Goal: Task Accomplishment & Management: Use online tool/utility

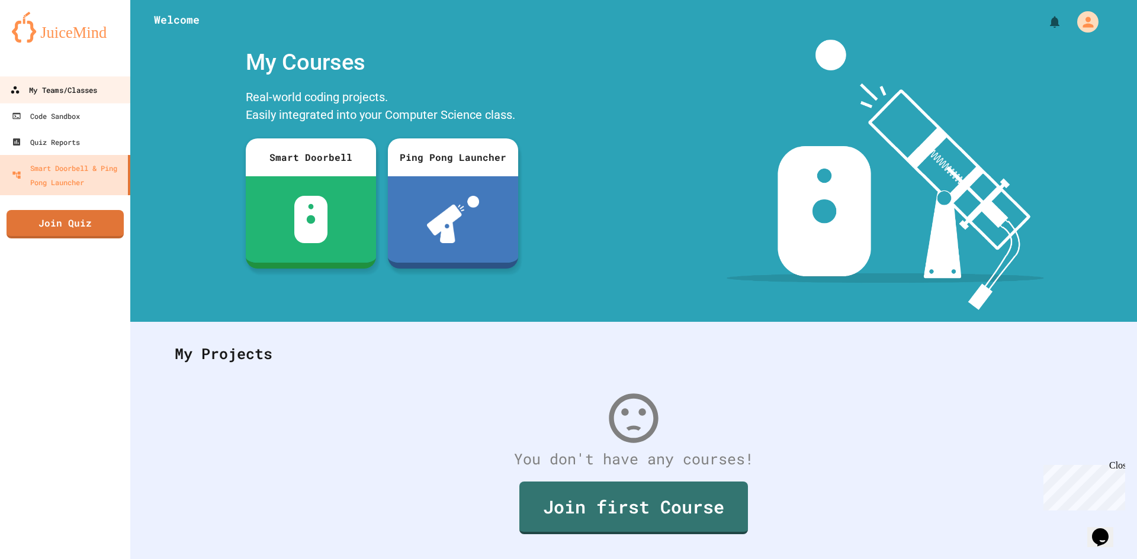
click at [59, 93] on div "My Teams/Classes" at bounding box center [53, 90] width 87 height 15
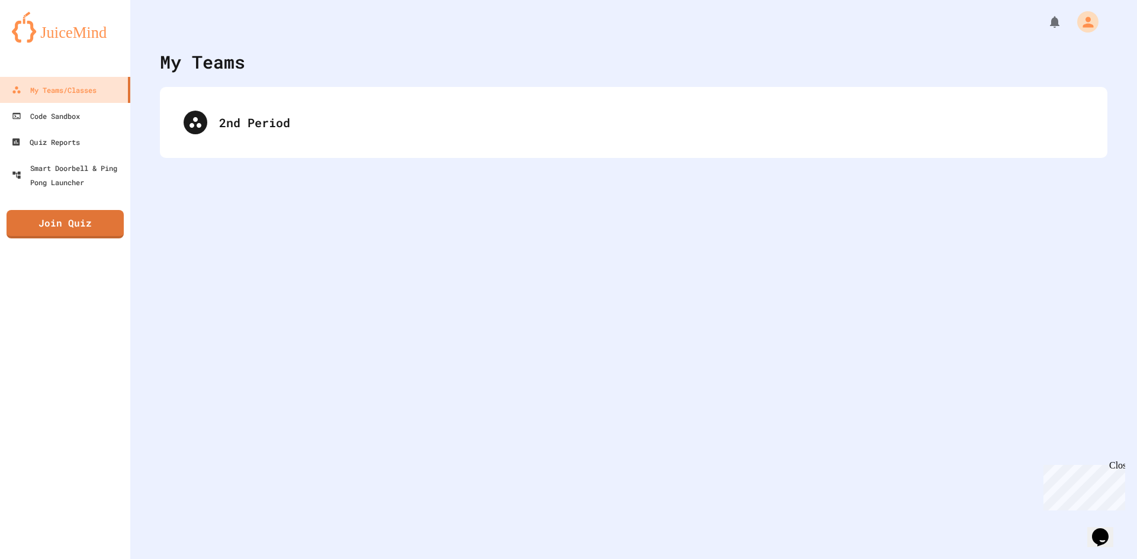
click at [169, 134] on div "2nd Period" at bounding box center [633, 122] width 947 height 71
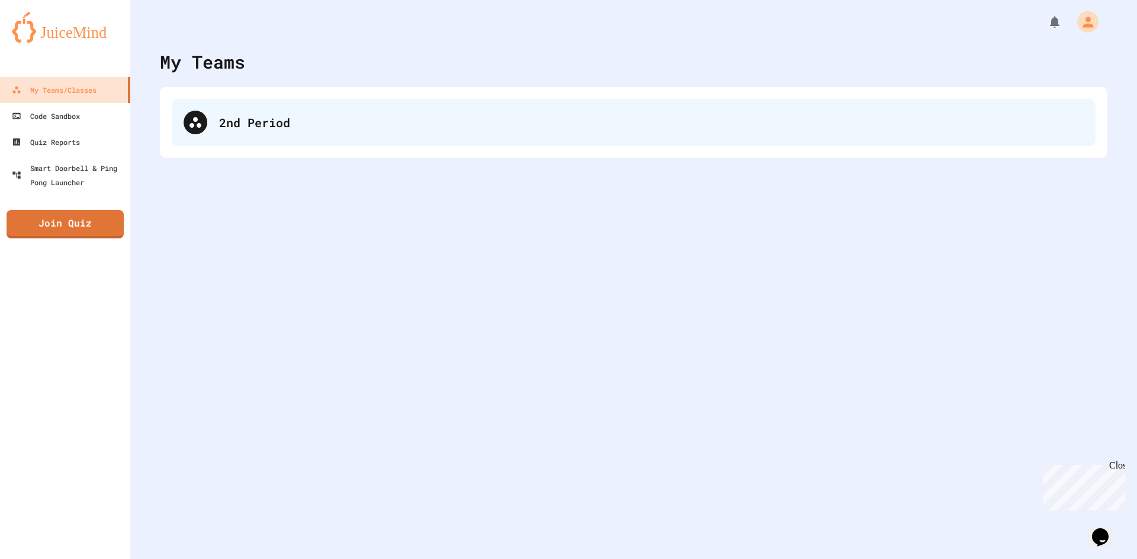
click at [200, 141] on div "2nd Period" at bounding box center [633, 122] width 923 height 47
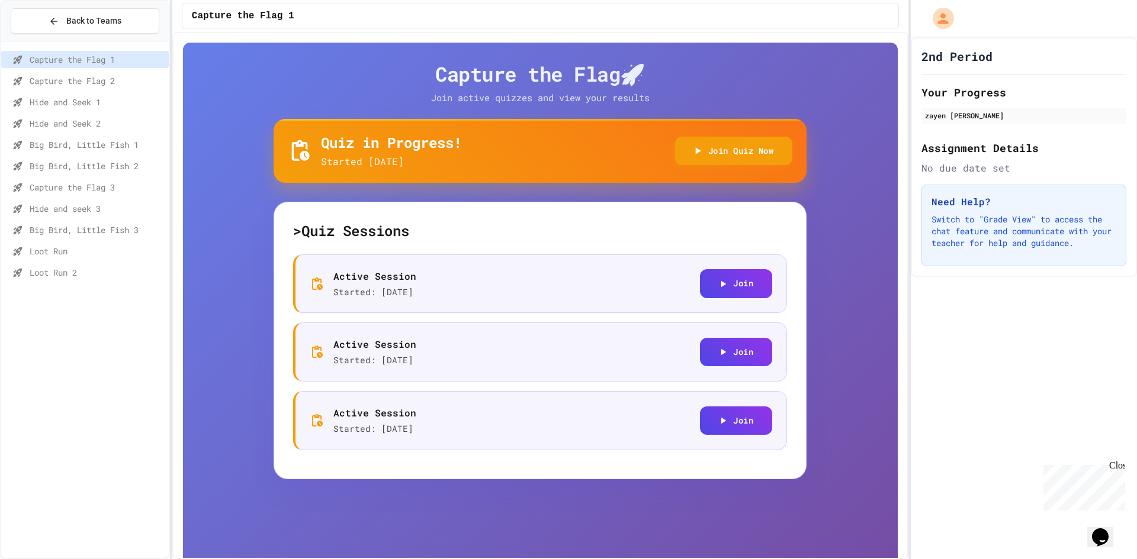
click at [105, 211] on span "Hide and seek 3" at bounding box center [97, 208] width 134 height 12
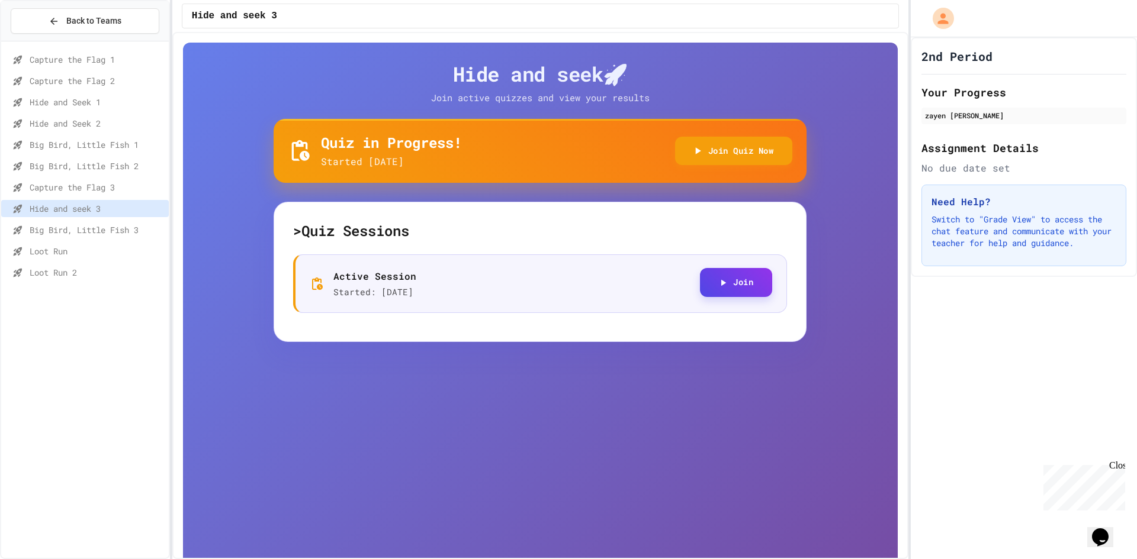
click at [703, 278] on button "Join" at bounding box center [736, 282] width 72 height 29
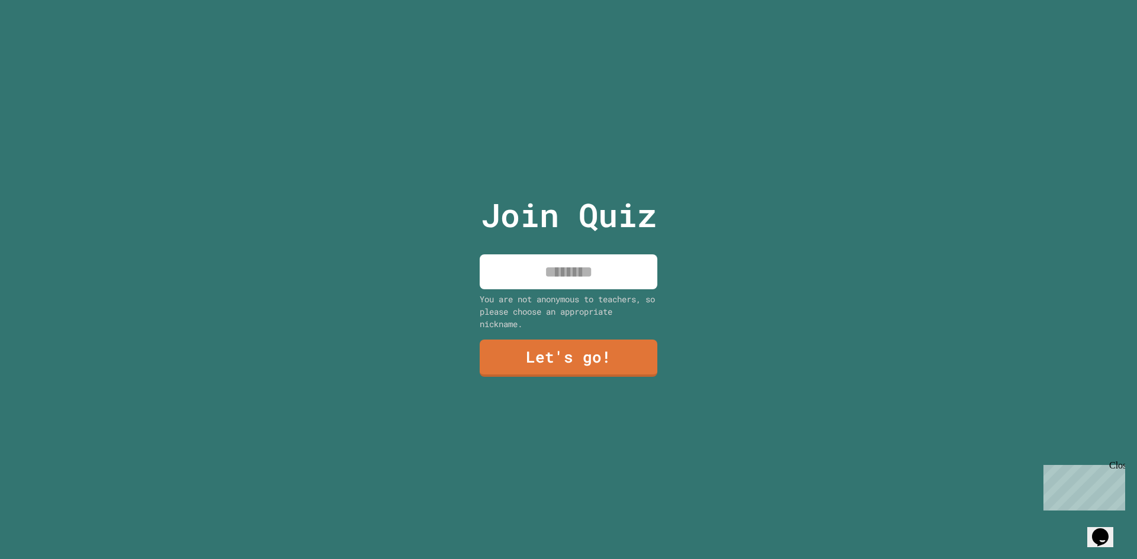
drag, startPoint x: 601, startPoint y: 274, endPoint x: 601, endPoint y: 267, distance: 7.1
click at [600, 274] on input at bounding box center [568, 272] width 178 height 35
type input "*****"
click at [596, 365] on link "Let's go!" at bounding box center [568, 356] width 167 height 39
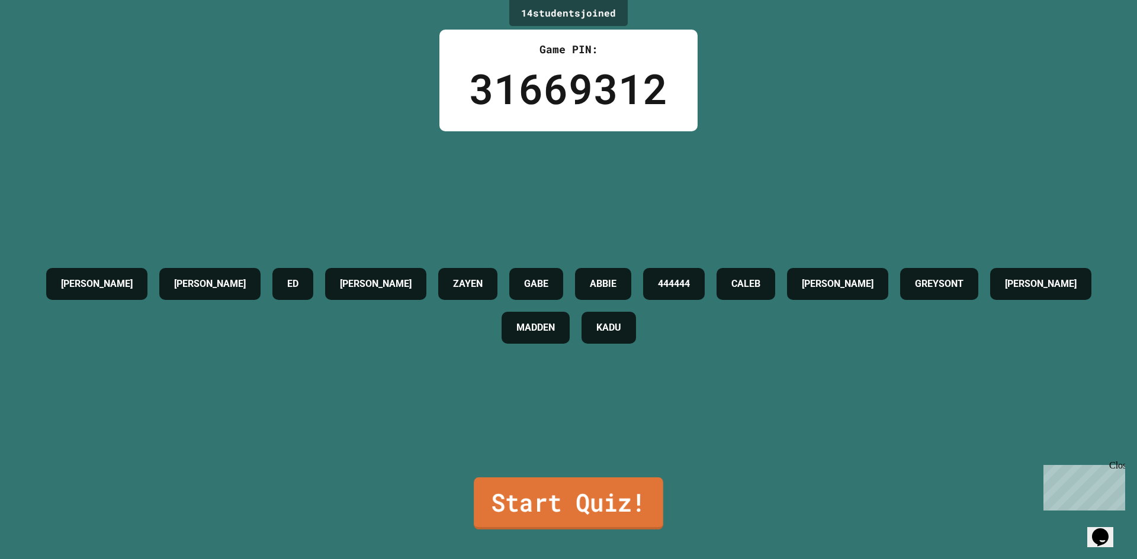
click at [562, 484] on link "Start Quiz!" at bounding box center [568, 504] width 189 height 52
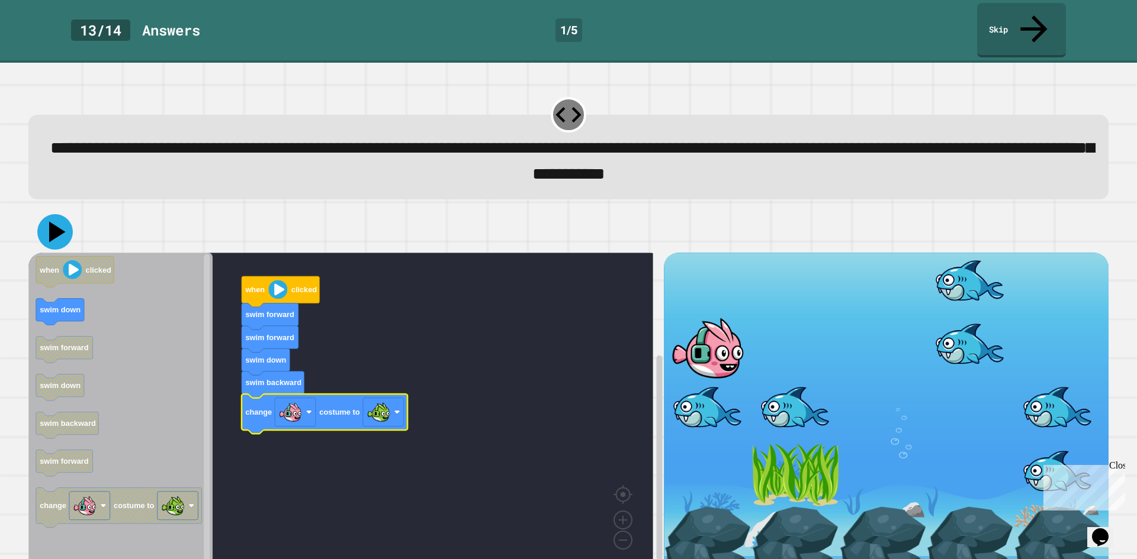
click at [66, 217] on icon at bounding box center [55, 232] width 36 height 36
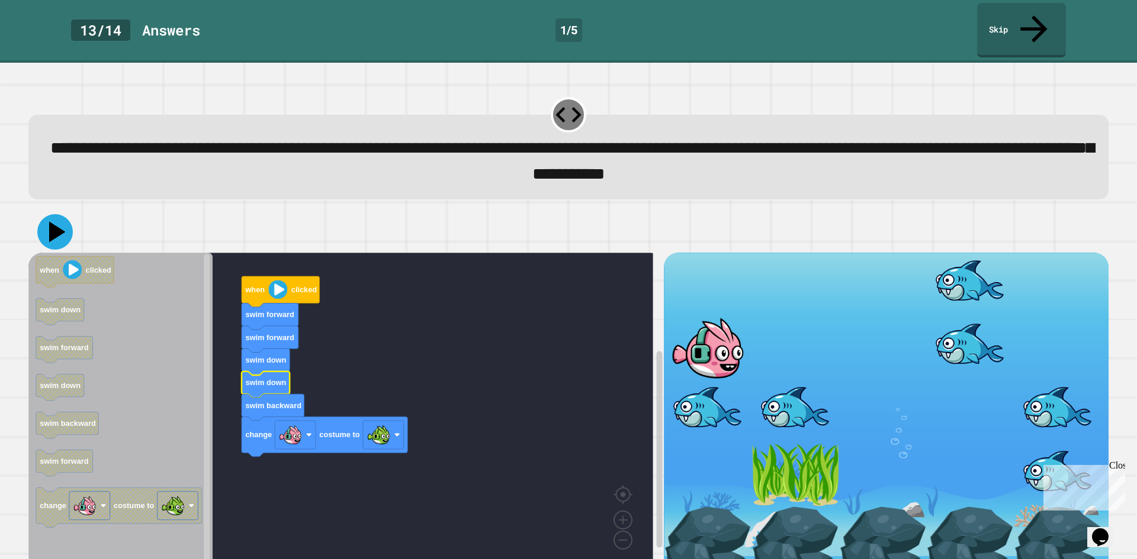
click at [56, 214] on icon at bounding box center [55, 232] width 36 height 36
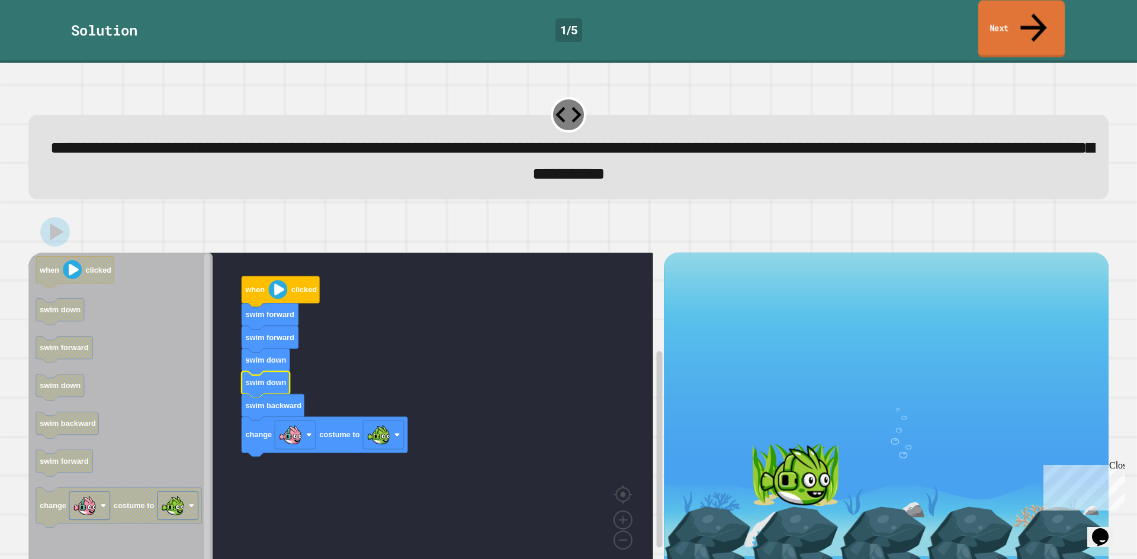
click at [994, 25] on link "Next" at bounding box center [1021, 29] width 87 height 57
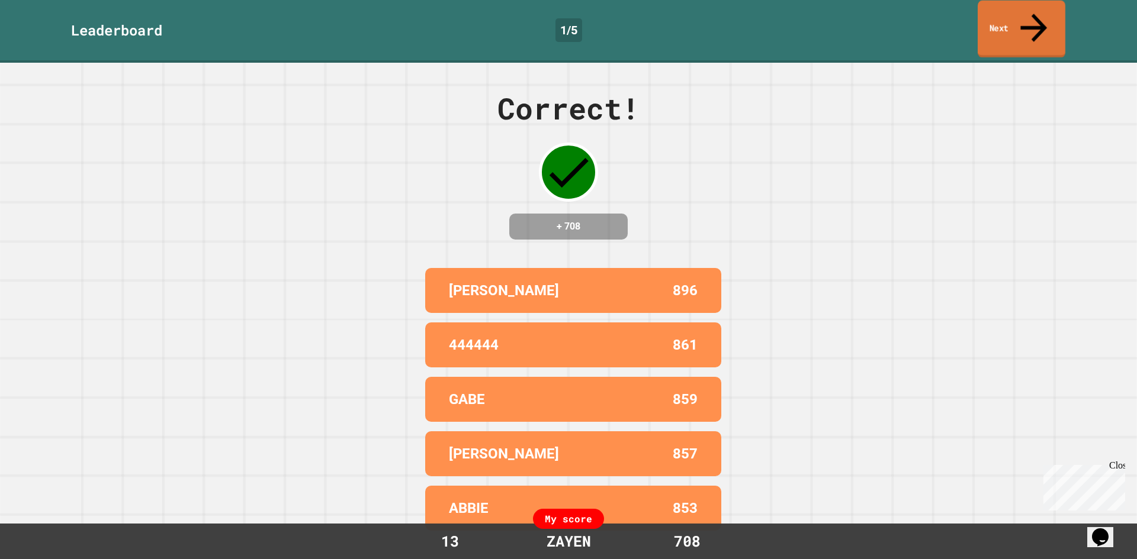
click at [997, 21] on link "Next" at bounding box center [1021, 29] width 88 height 57
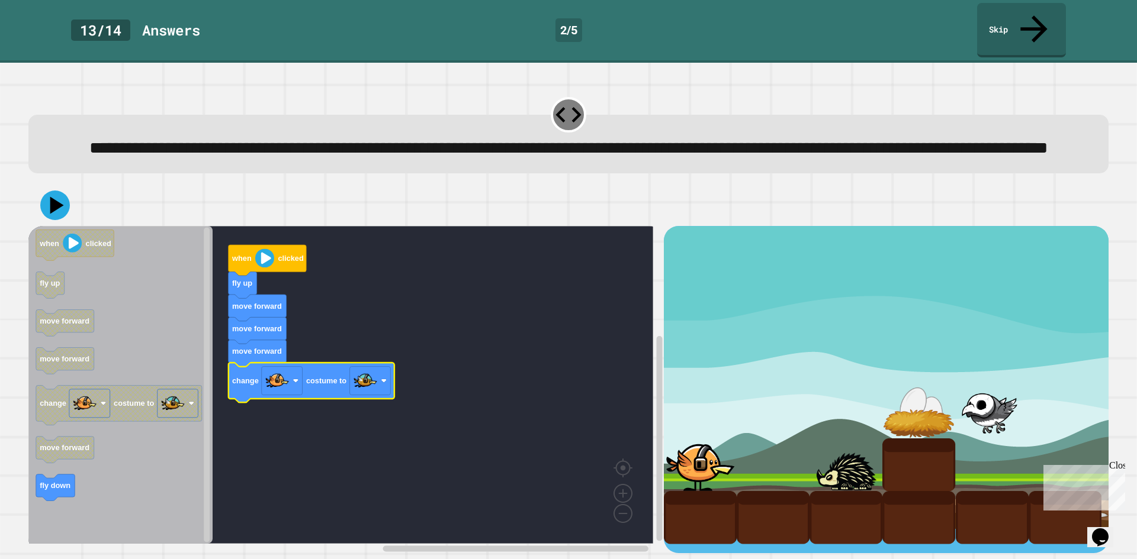
click at [72, 213] on div at bounding box center [568, 205] width 1080 height 41
click at [64, 214] on icon at bounding box center [55, 206] width 36 height 36
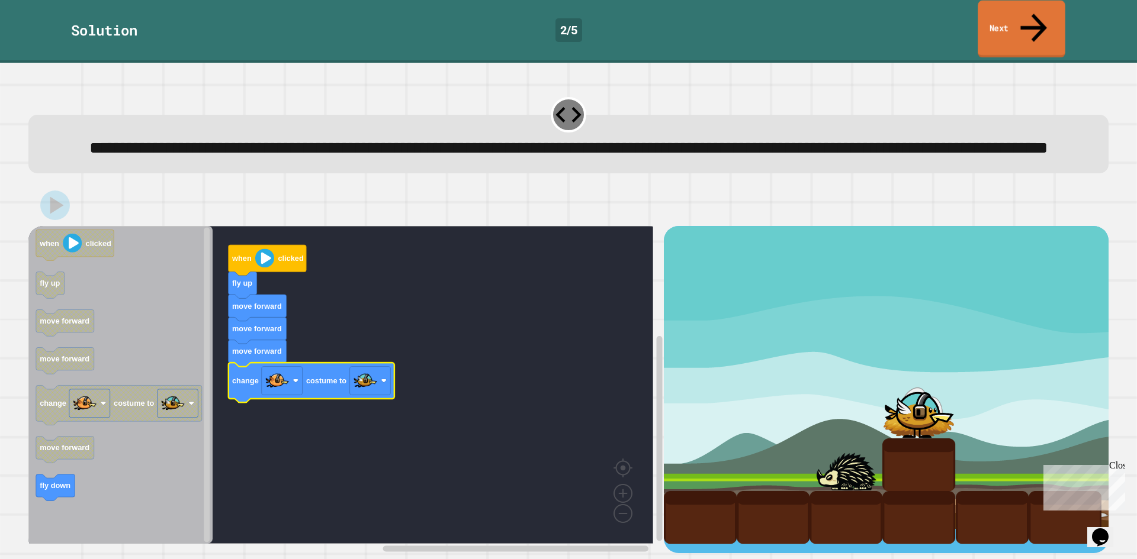
click at [1037, 16] on icon at bounding box center [1033, 28] width 40 height 42
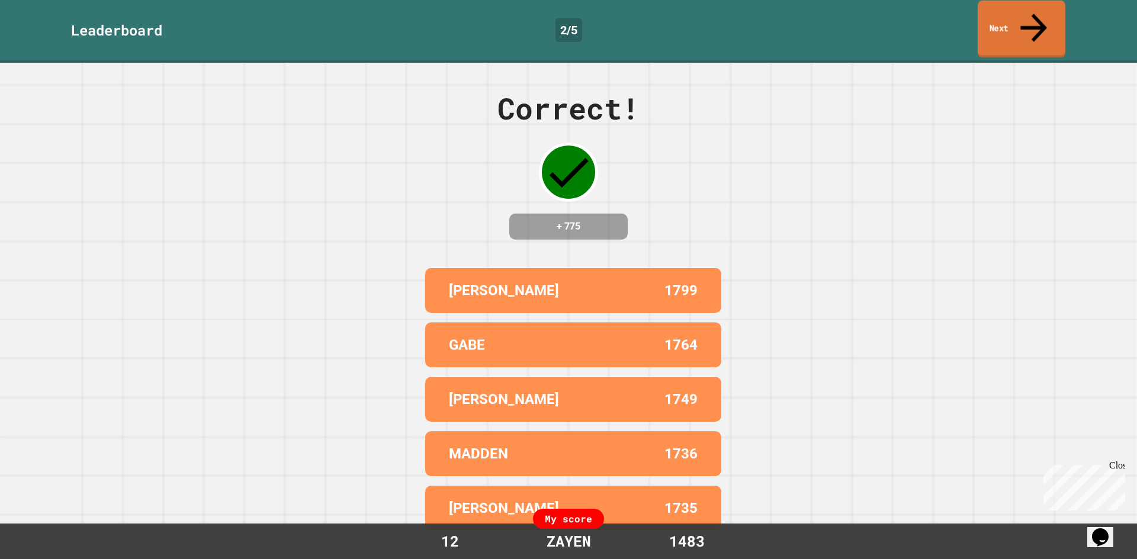
click at [1050, 3] on link "Next" at bounding box center [1021, 29] width 88 height 57
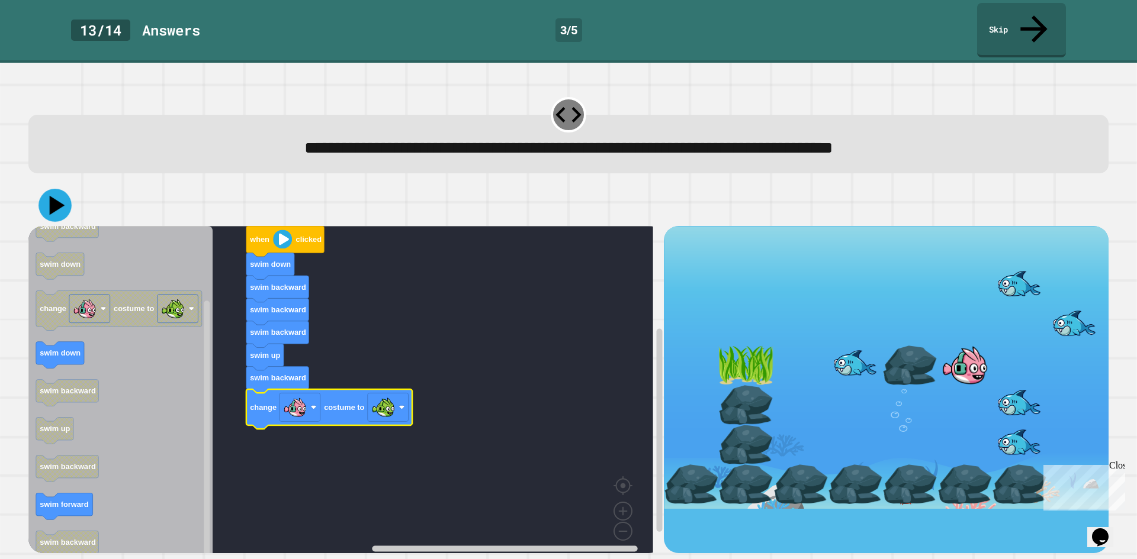
click at [54, 196] on icon at bounding box center [57, 206] width 15 height 20
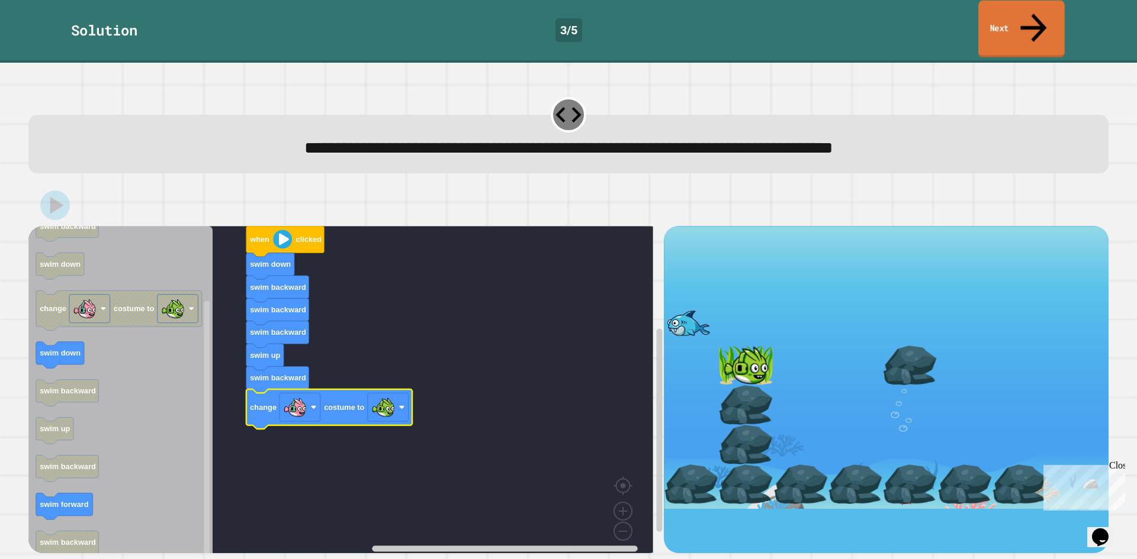
click at [998, 6] on link "Next" at bounding box center [1021, 29] width 86 height 57
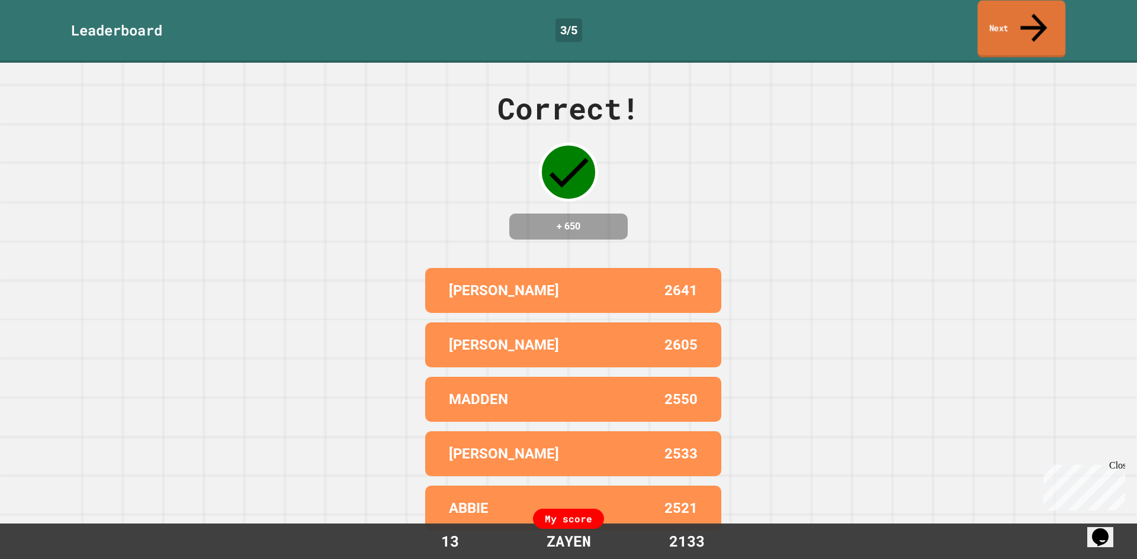
click at [993, 11] on link "Next" at bounding box center [1021, 29] width 88 height 57
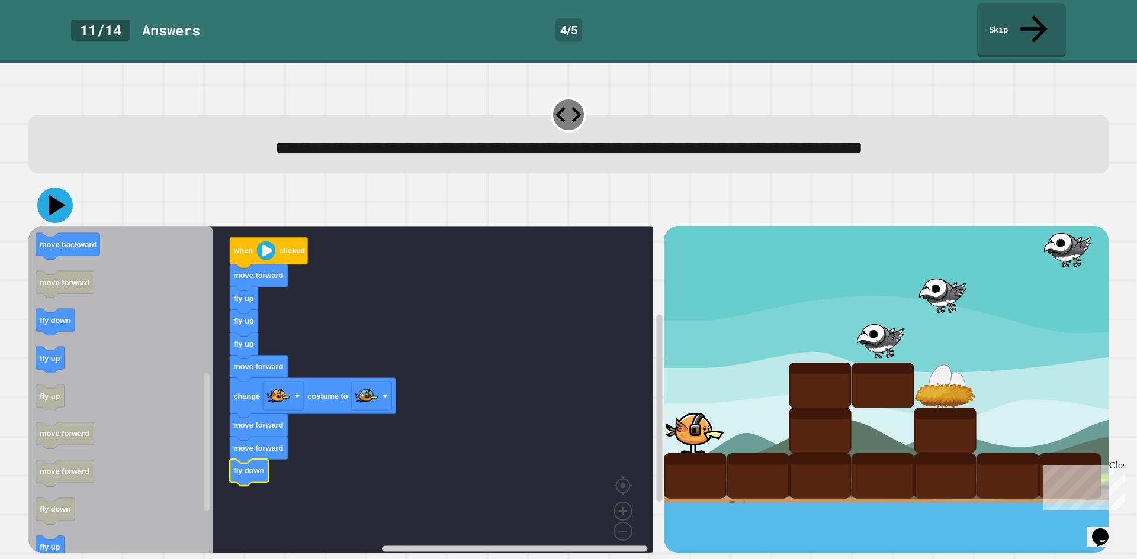
click at [52, 188] on icon at bounding box center [55, 206] width 36 height 36
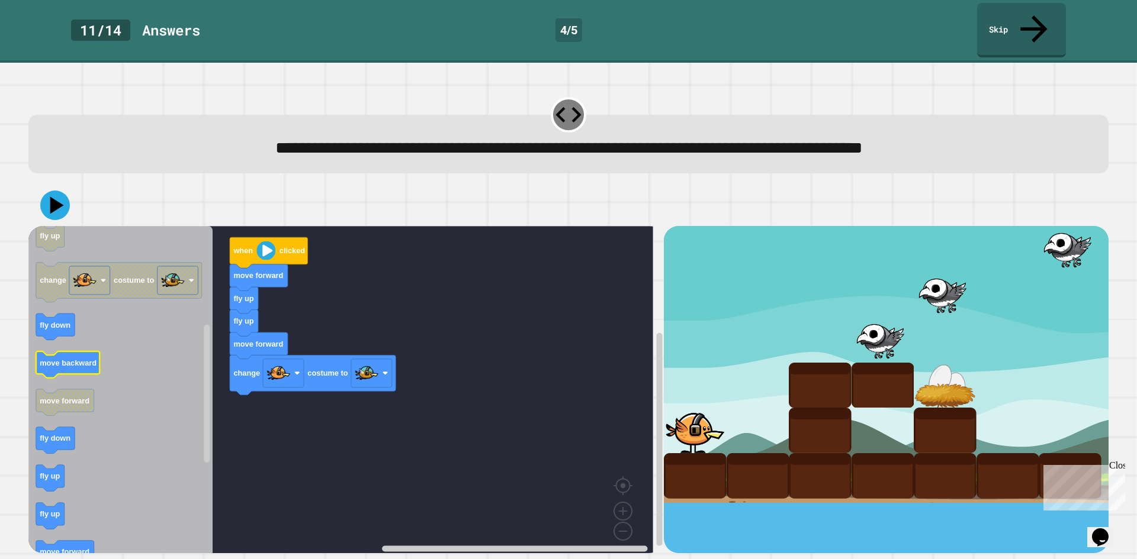
click at [78, 359] on text "move backward" at bounding box center [68, 363] width 57 height 9
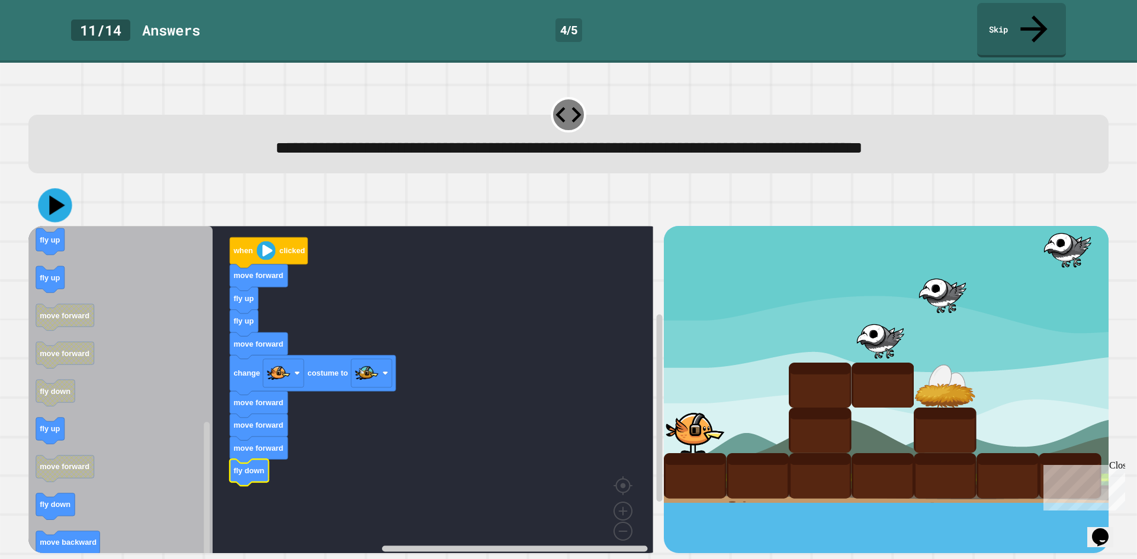
click at [47, 191] on icon at bounding box center [55, 206] width 34 height 34
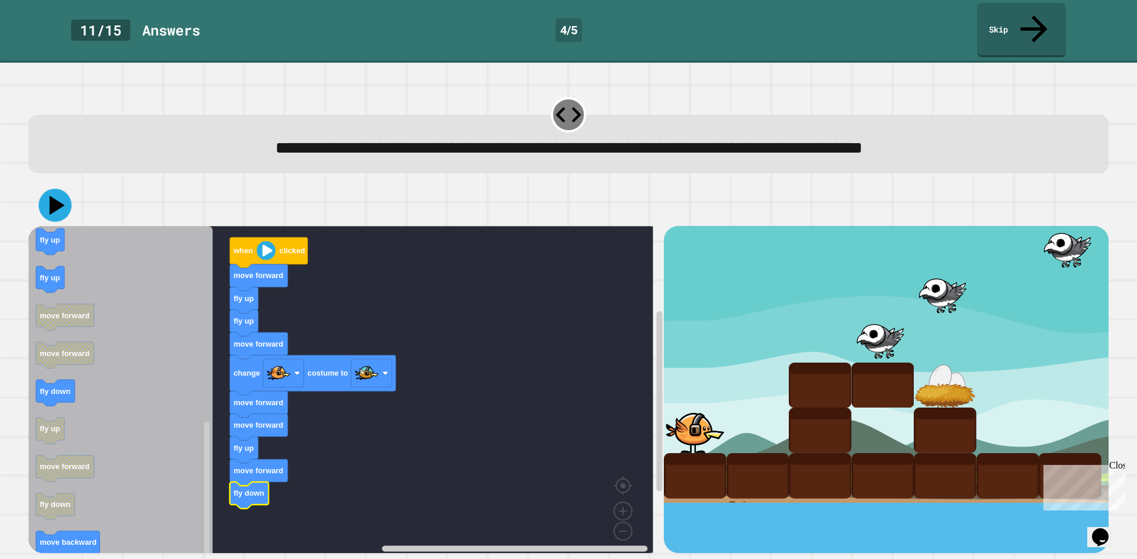
click at [50, 189] on icon at bounding box center [54, 205] width 33 height 33
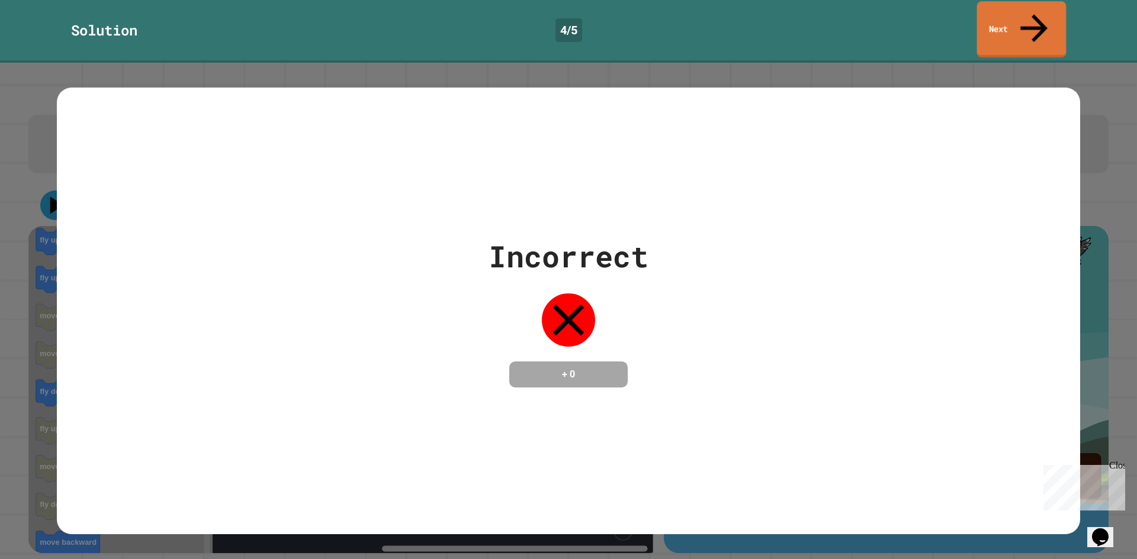
click at [1000, 17] on link "Next" at bounding box center [1021, 29] width 89 height 56
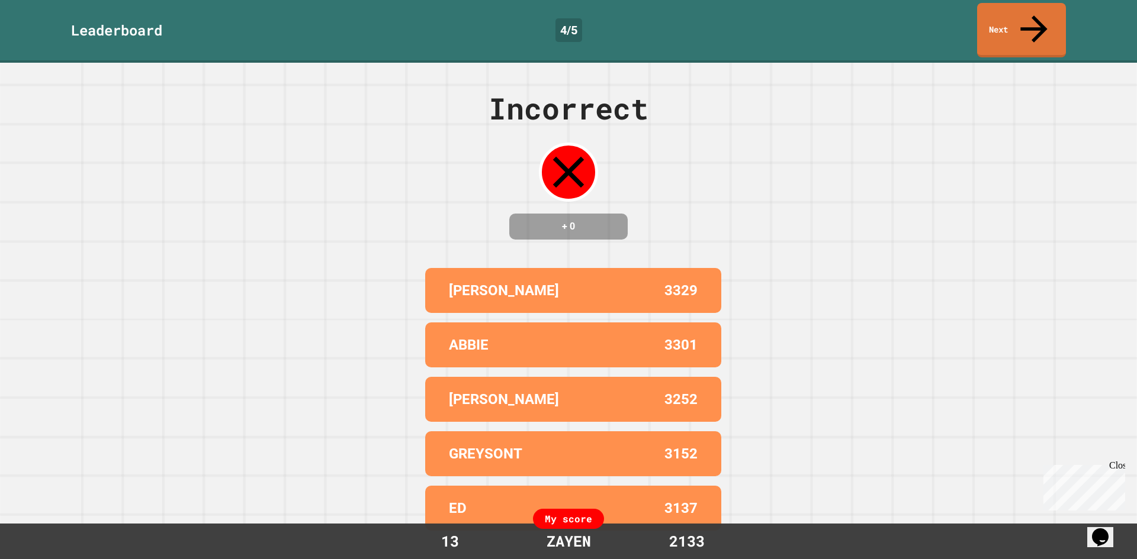
click at [1019, 9] on link "Next" at bounding box center [1021, 30] width 89 height 54
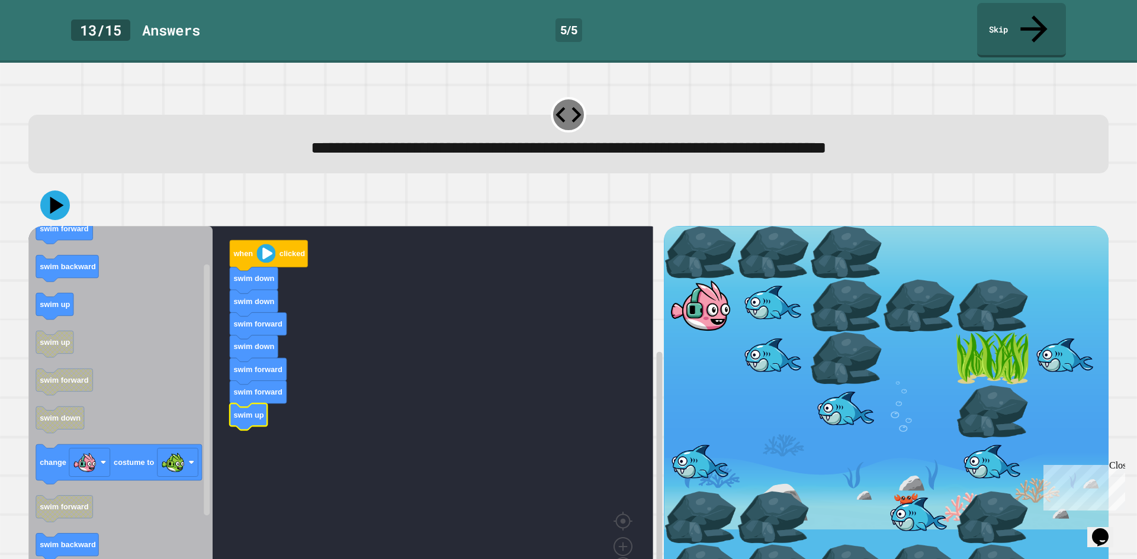
drag, startPoint x: 775, startPoint y: 395, endPoint x: 770, endPoint y: 434, distance: 39.4
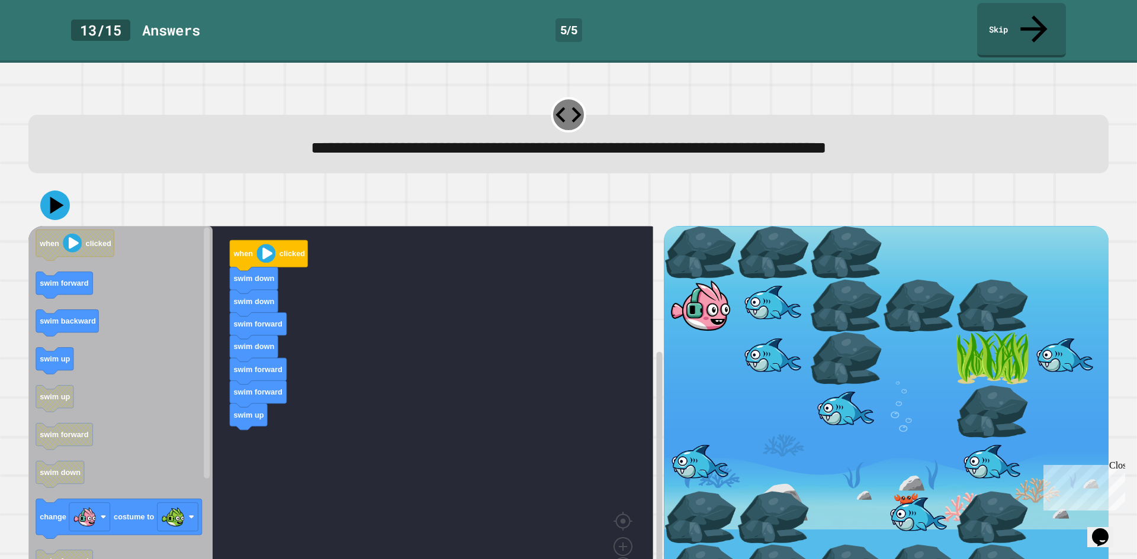
click at [224, 423] on div "when clicked swim down swim down swim forward swim down swim forward swim forwa…" at bounding box center [345, 414] width 635 height 377
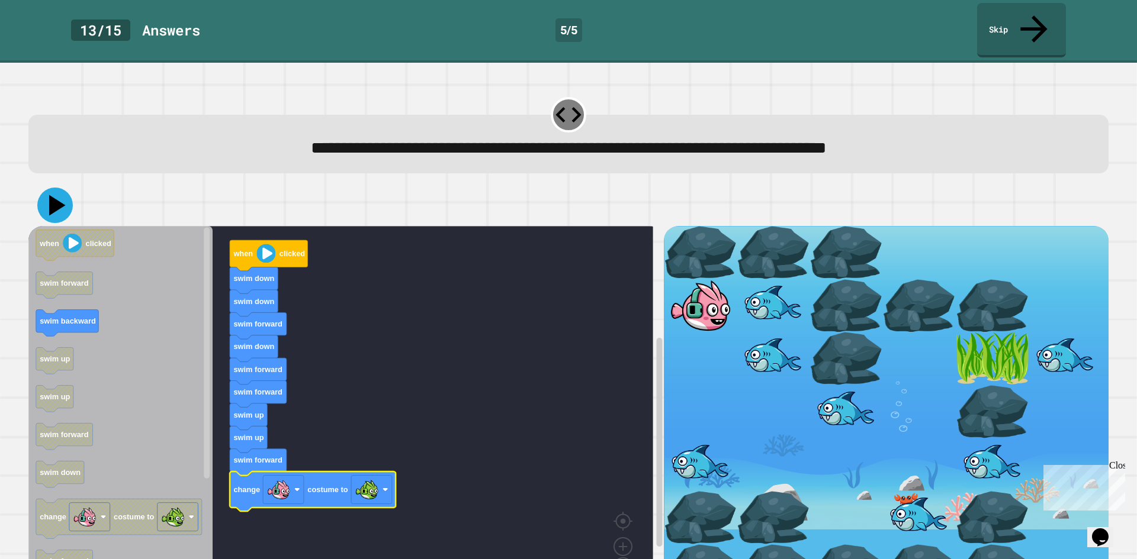
click at [56, 188] on icon at bounding box center [55, 206] width 36 height 36
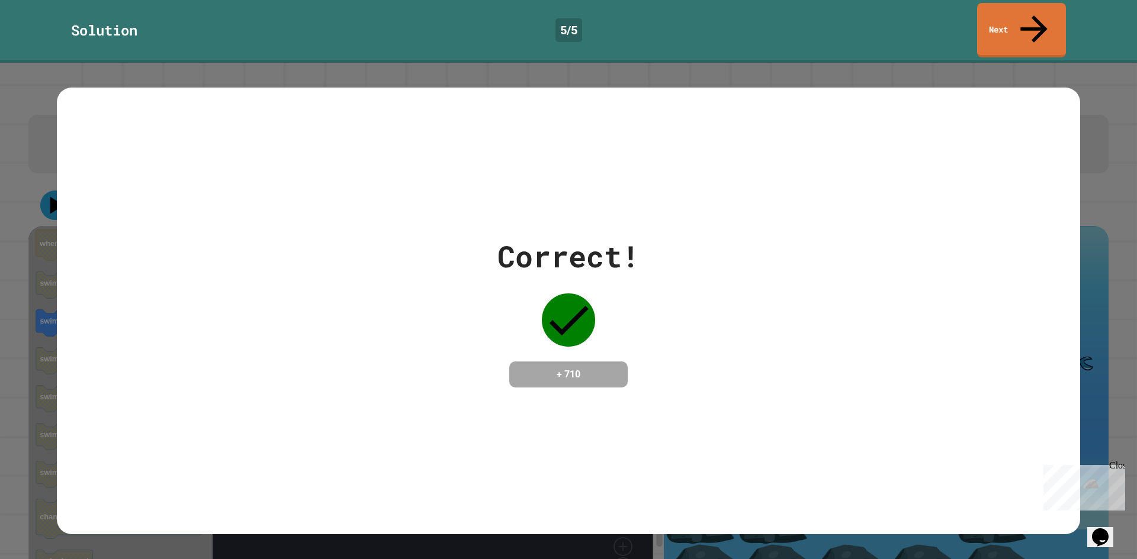
click at [993, 5] on link "Next" at bounding box center [1021, 30] width 89 height 54
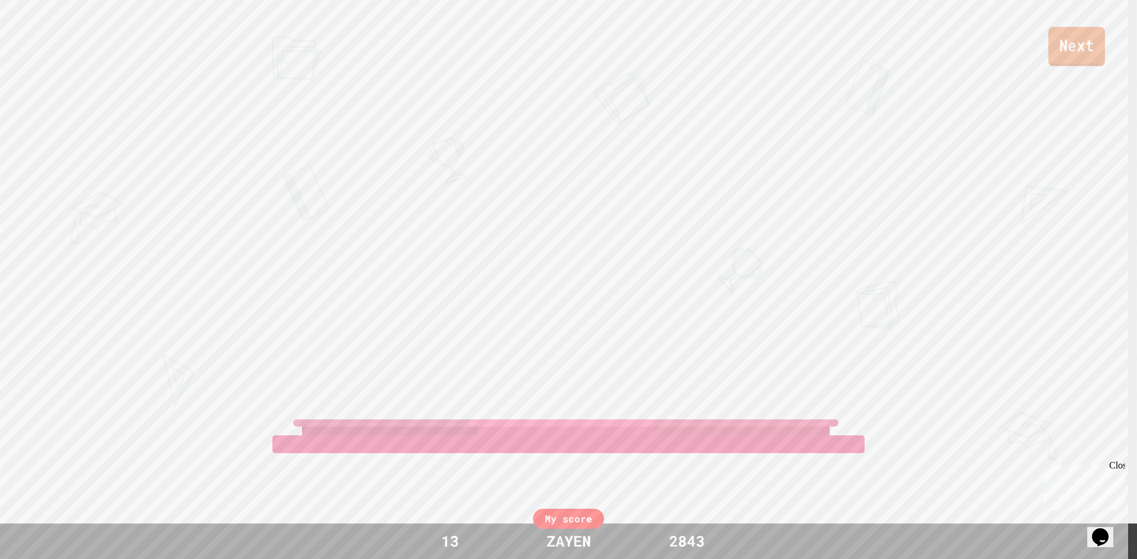
click at [1074, 43] on link "Next" at bounding box center [1076, 46] width 57 height 39
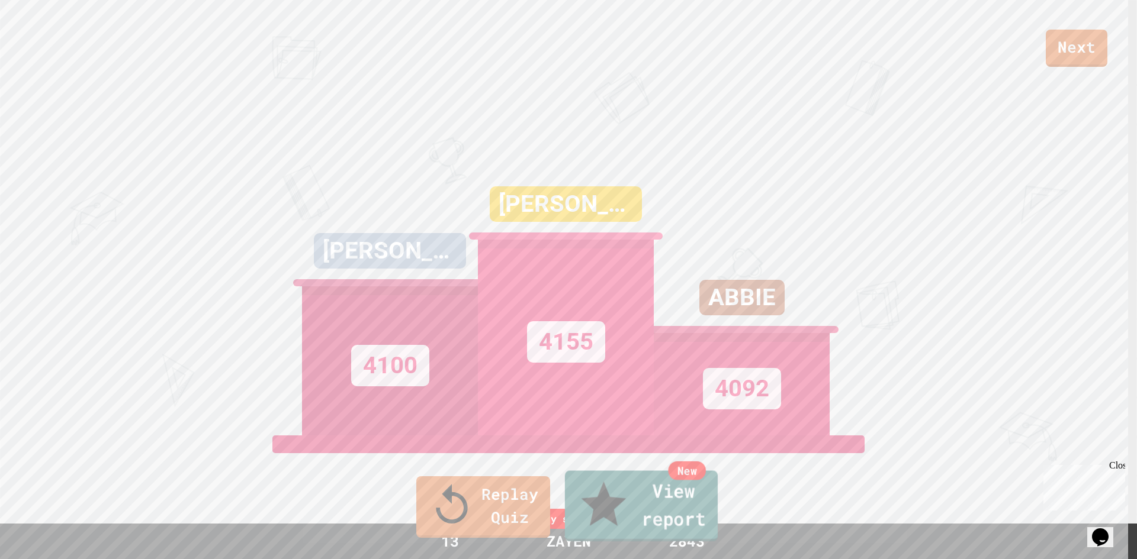
click at [651, 508] on link "New View report" at bounding box center [641, 506] width 153 height 71
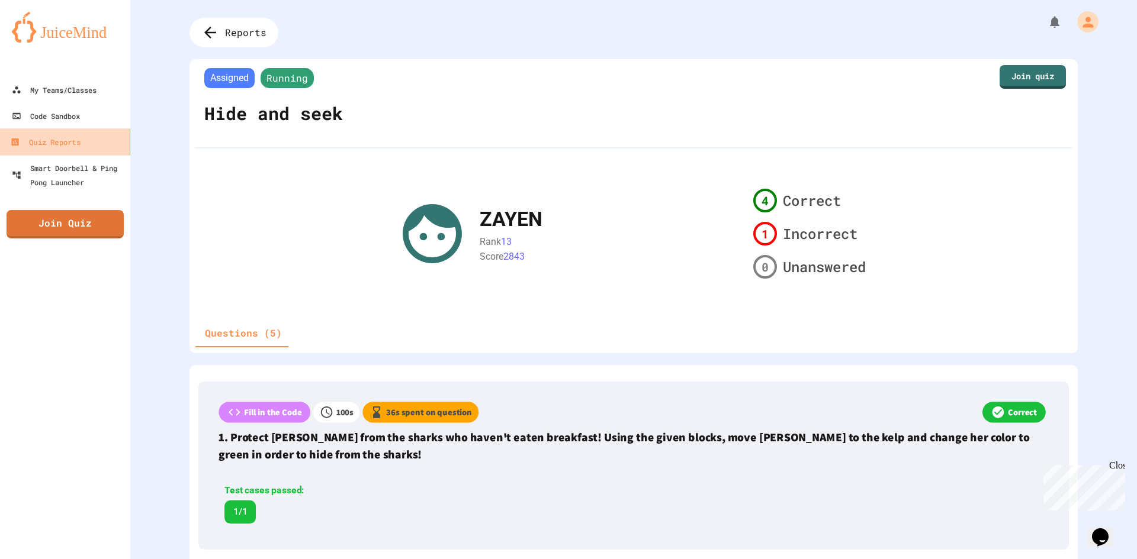
click at [104, 140] on link "Quiz Reports" at bounding box center [65, 141] width 134 height 27
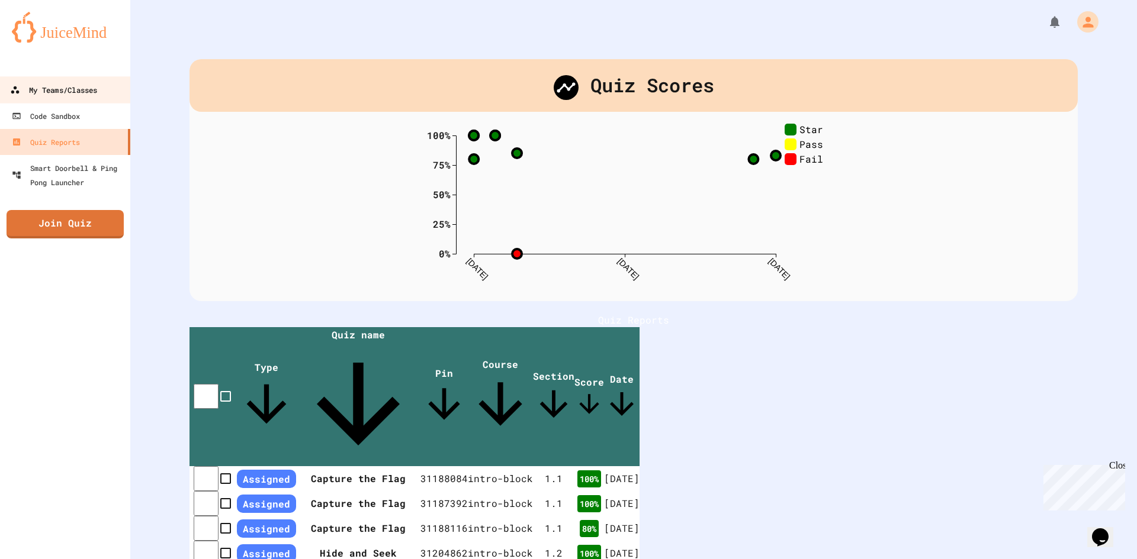
click at [85, 101] on link "My Teams/Classes" at bounding box center [65, 89] width 134 height 27
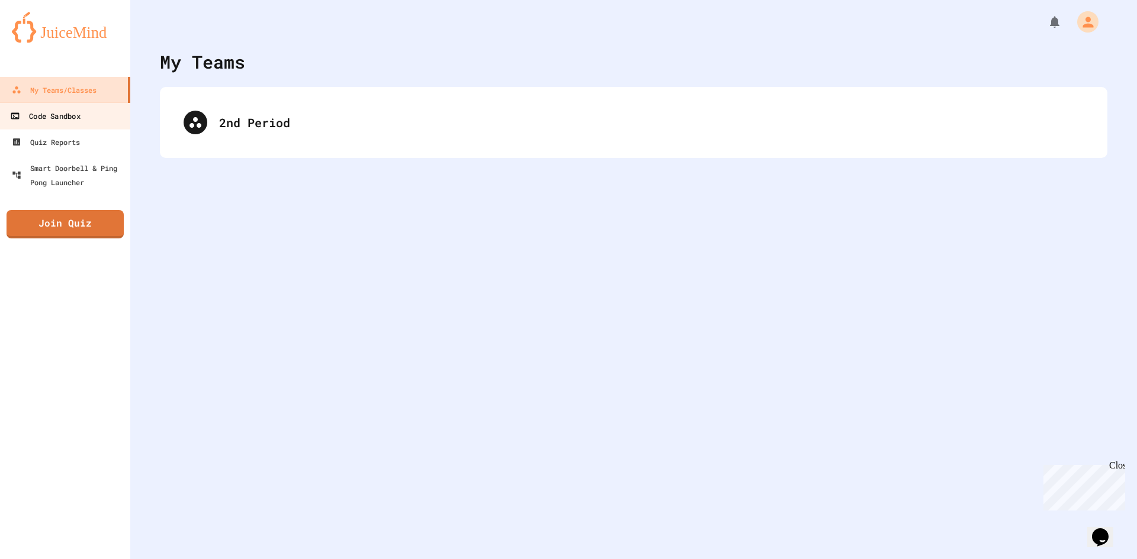
click at [76, 128] on link "Code Sandbox" at bounding box center [65, 115] width 134 height 27
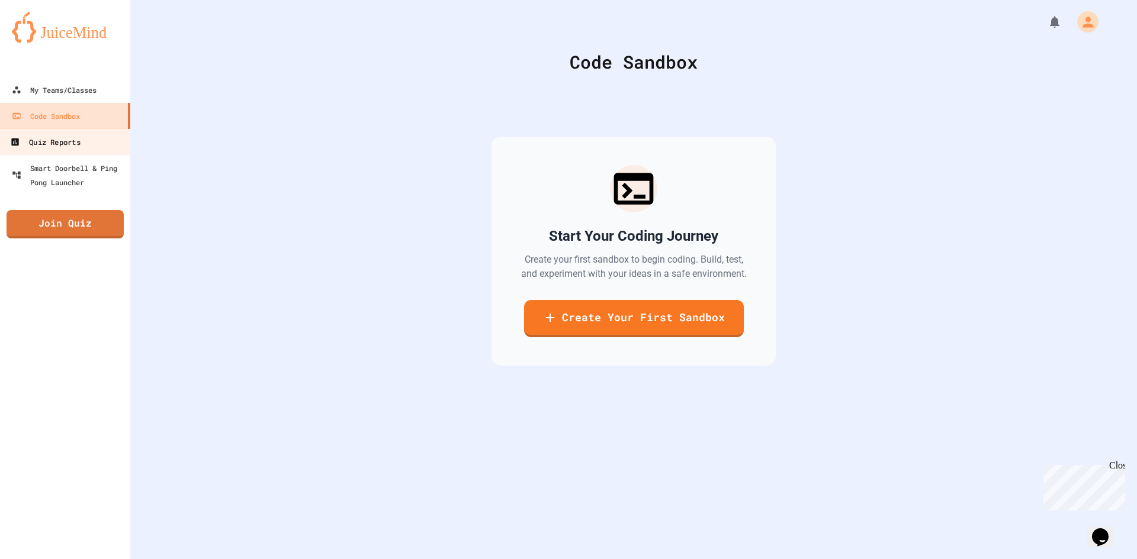
click at [78, 137] on div "Quiz Reports" at bounding box center [45, 142] width 70 height 15
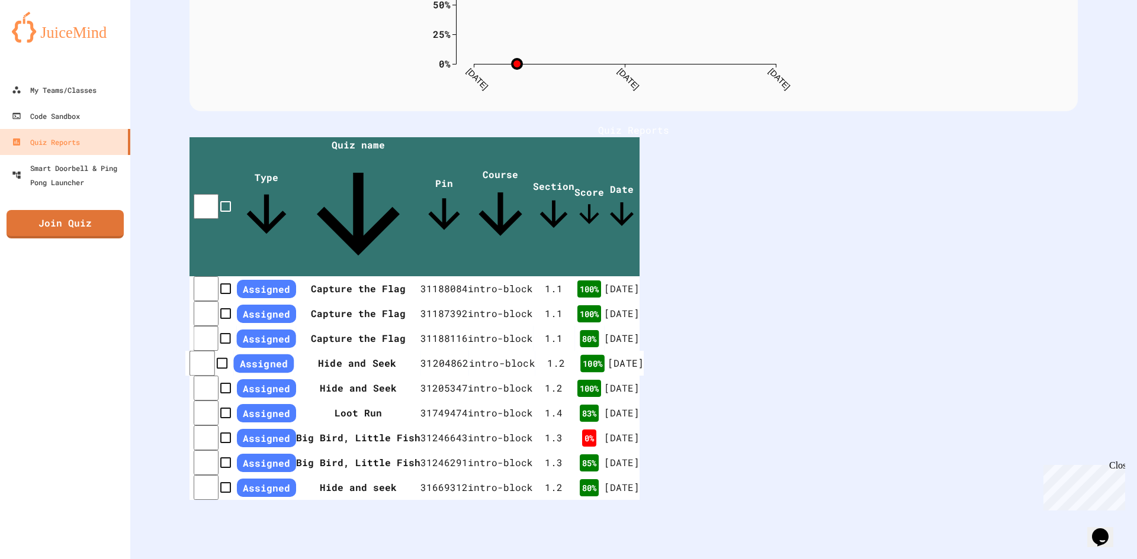
scroll to position [234, 0]
click at [68, 101] on link "My Teams/Classes" at bounding box center [64, 90] width 131 height 26
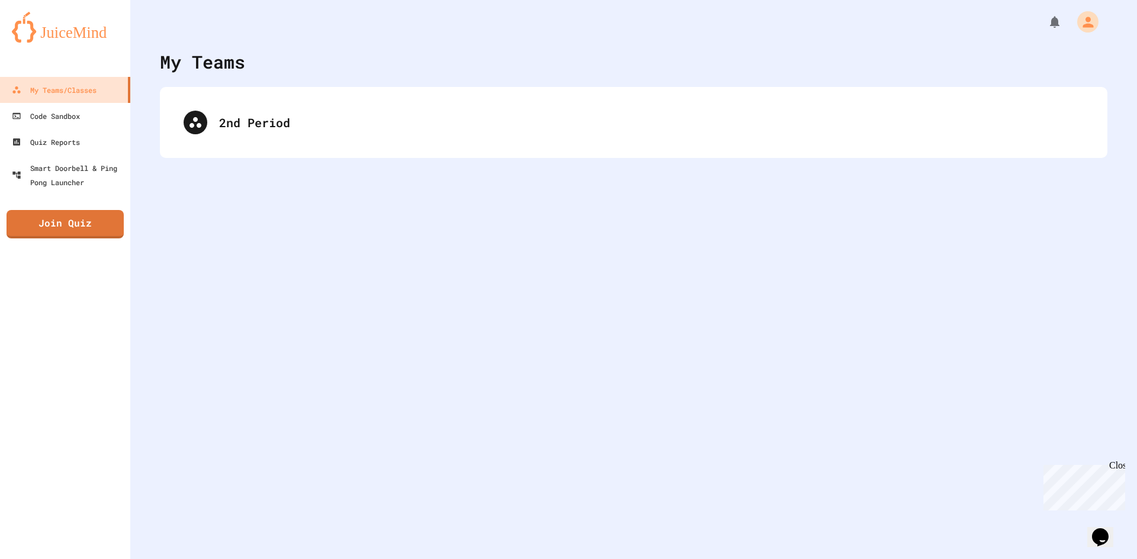
click at [372, 169] on div "My Teams 2nd Period" at bounding box center [633, 279] width 1006 height 559
click at [354, 147] on div "2nd Period" at bounding box center [633, 122] width 947 height 71
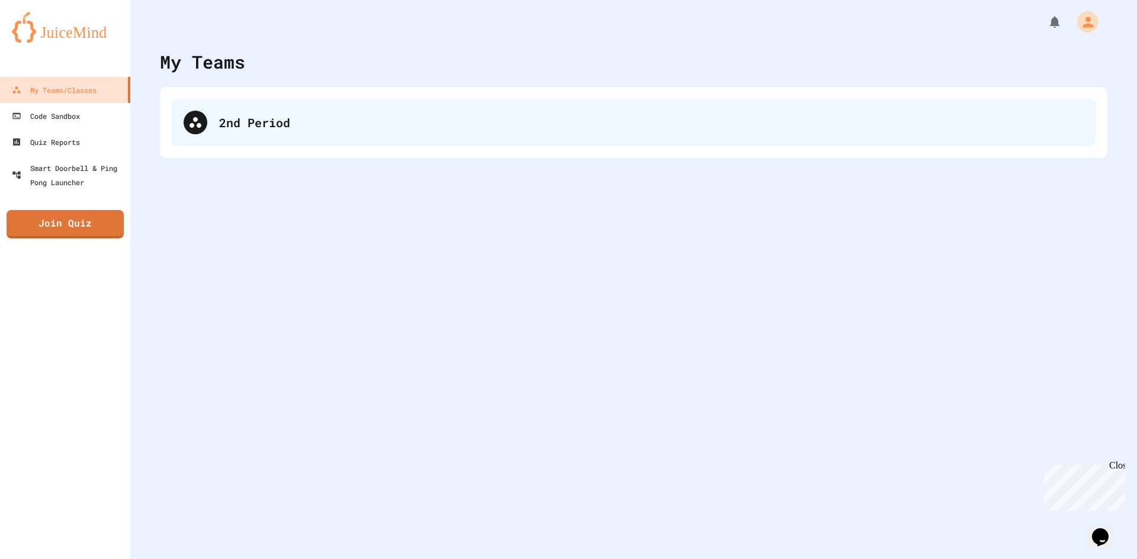
click at [347, 130] on div "2nd Period" at bounding box center [651, 123] width 864 height 18
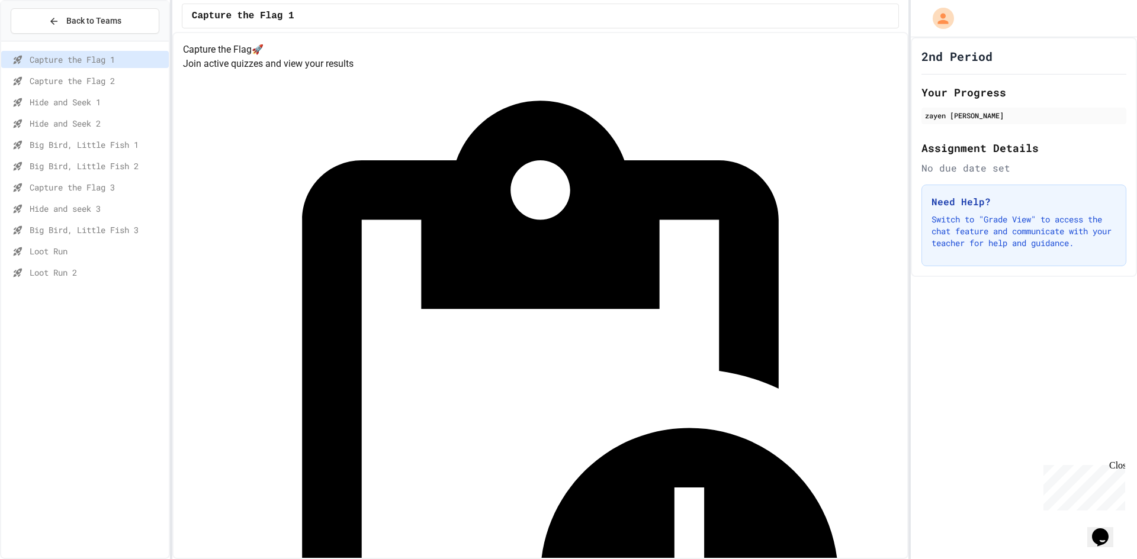
click at [69, 271] on span "Loot Run 2" at bounding box center [97, 272] width 134 height 12
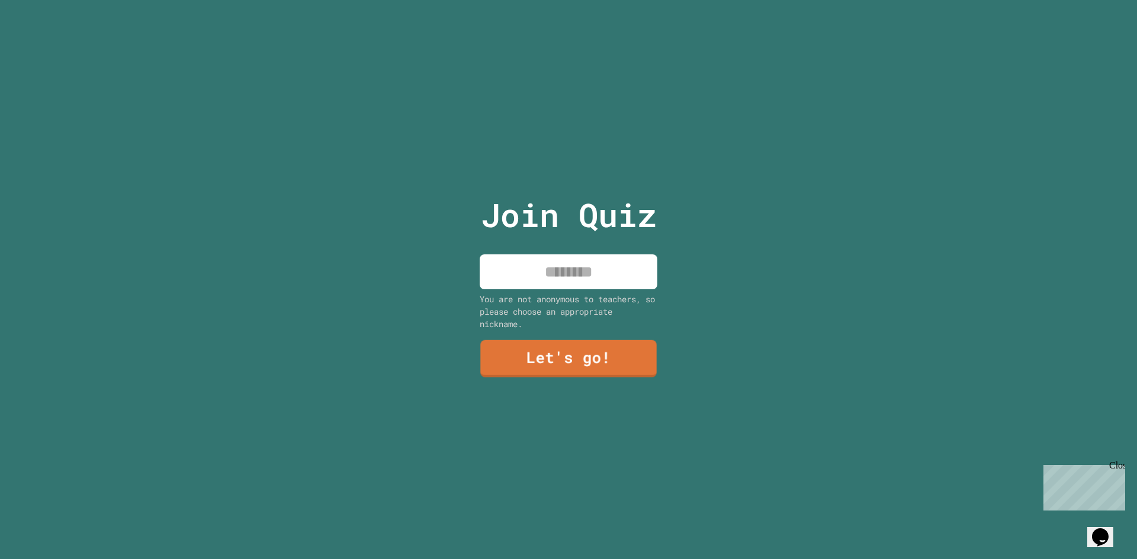
click at [537, 260] on input at bounding box center [568, 272] width 178 height 35
type input "*****"
click at [571, 361] on link "Let's go!" at bounding box center [568, 356] width 165 height 39
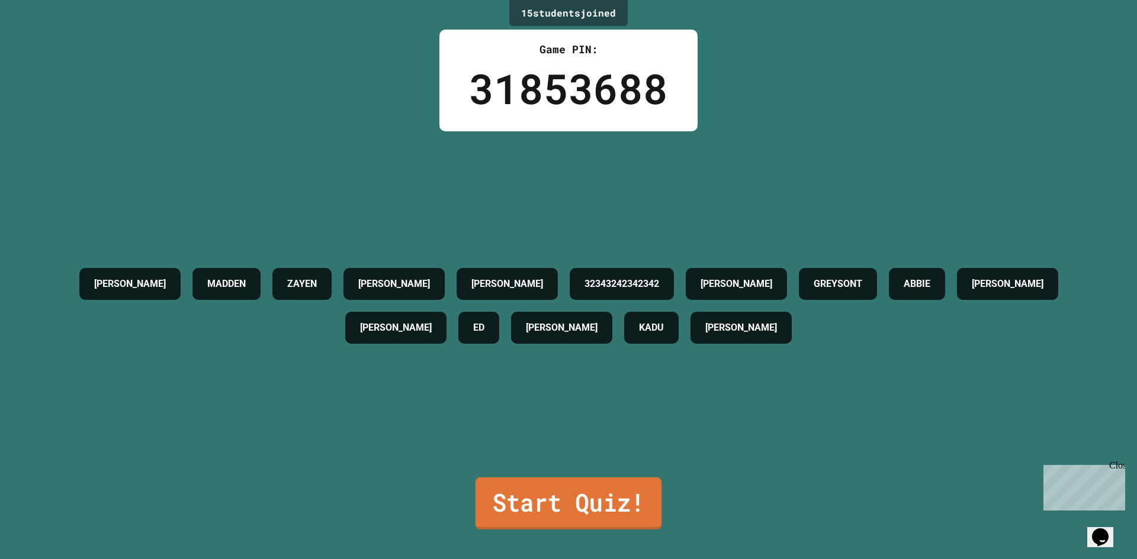
click at [564, 513] on link "Start Quiz!" at bounding box center [568, 504] width 186 height 52
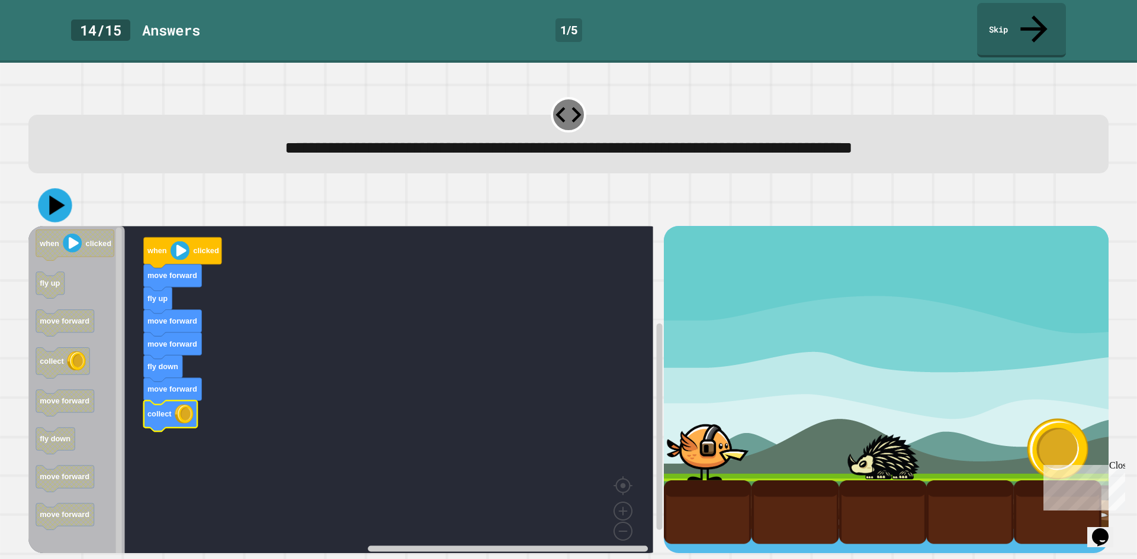
click at [65, 189] on icon at bounding box center [55, 206] width 34 height 34
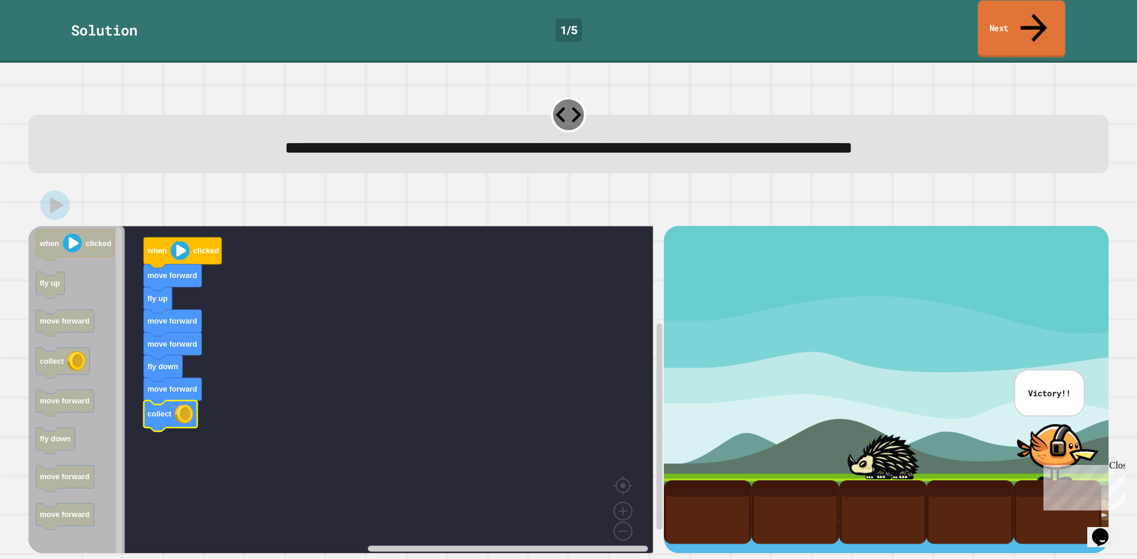
click at [997, 17] on link "Next" at bounding box center [1021, 29] width 88 height 57
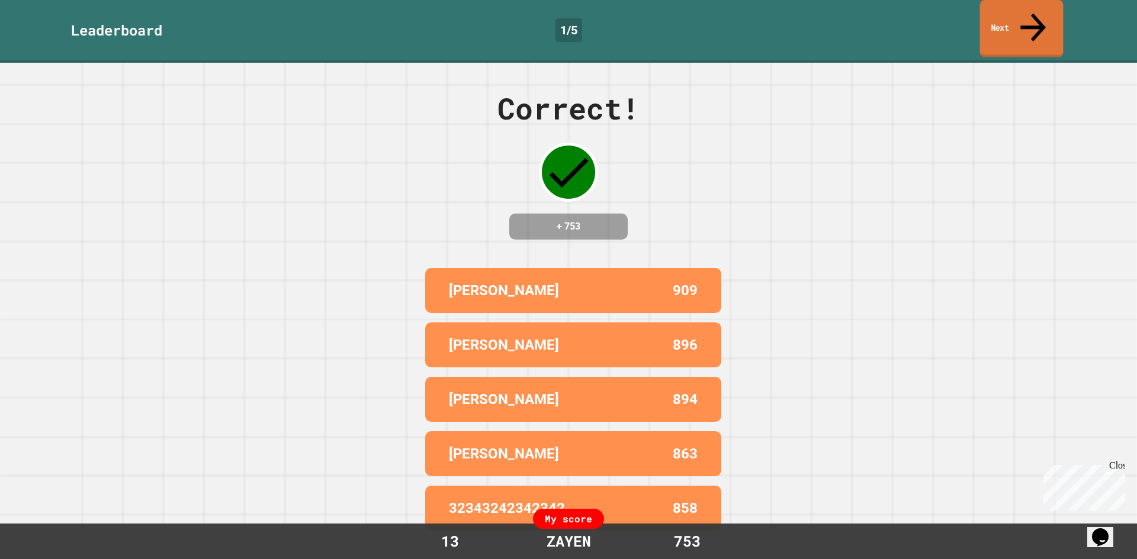
click at [1006, 18] on link "Next" at bounding box center [1021, 28] width 83 height 57
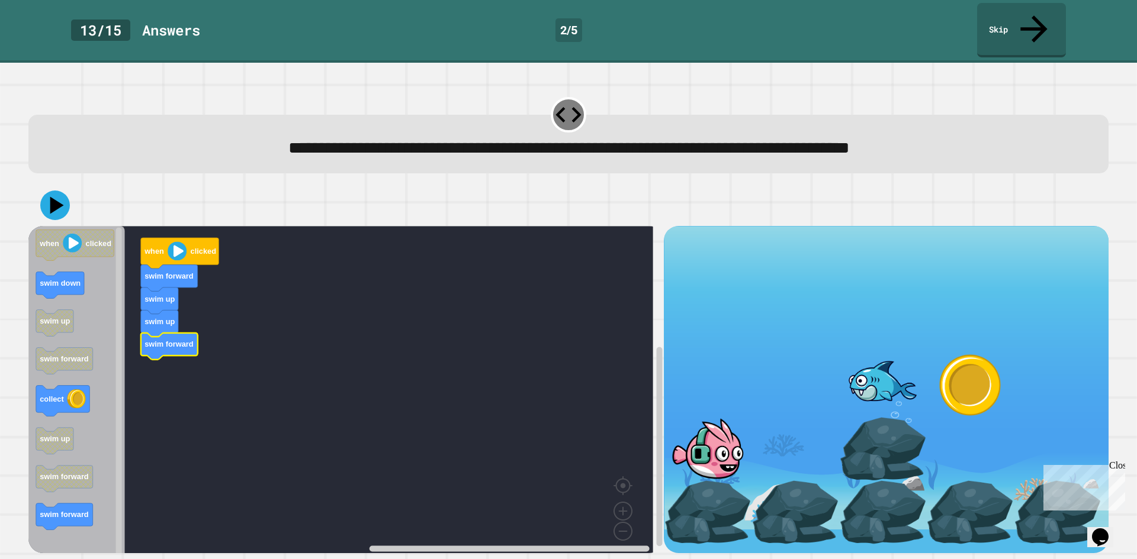
click at [70, 258] on icon "when clicked swim down swim up swim forward collect swim up swim forward swim f…" at bounding box center [76, 394] width 96 height 336
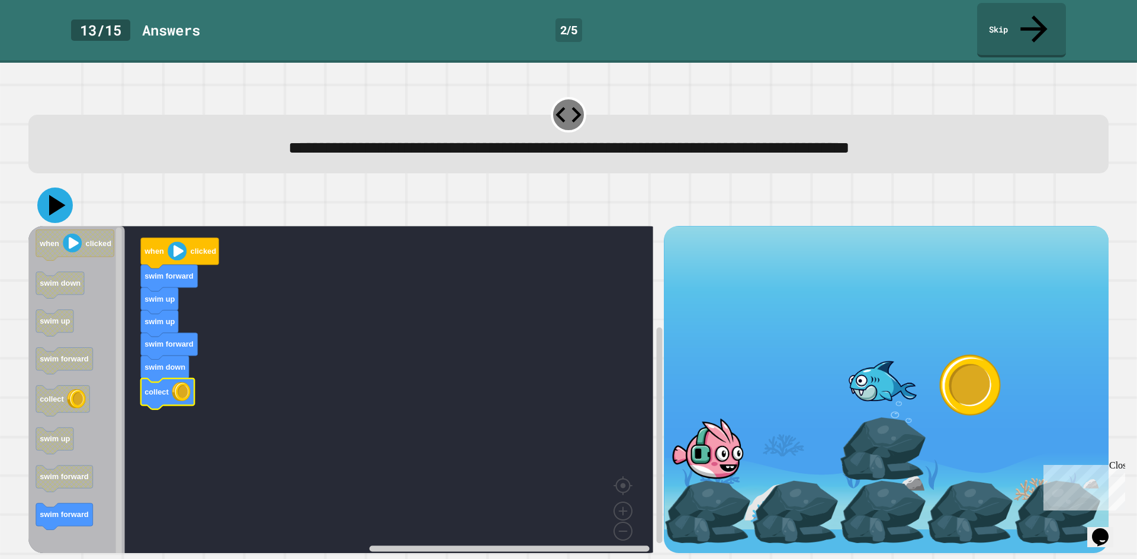
click at [56, 195] on icon at bounding box center [57, 205] width 17 height 21
click at [59, 194] on div at bounding box center [568, 205] width 1080 height 41
click at [60, 188] on icon at bounding box center [55, 206] width 36 height 36
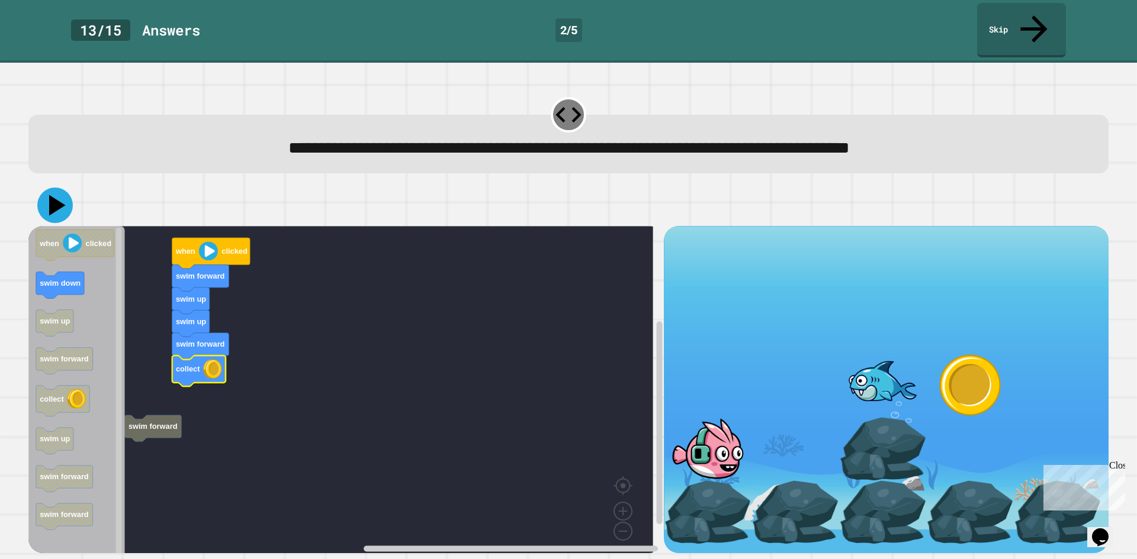
click at [53, 195] on icon at bounding box center [57, 205] width 17 height 21
click at [50, 191] on icon at bounding box center [55, 206] width 30 height 30
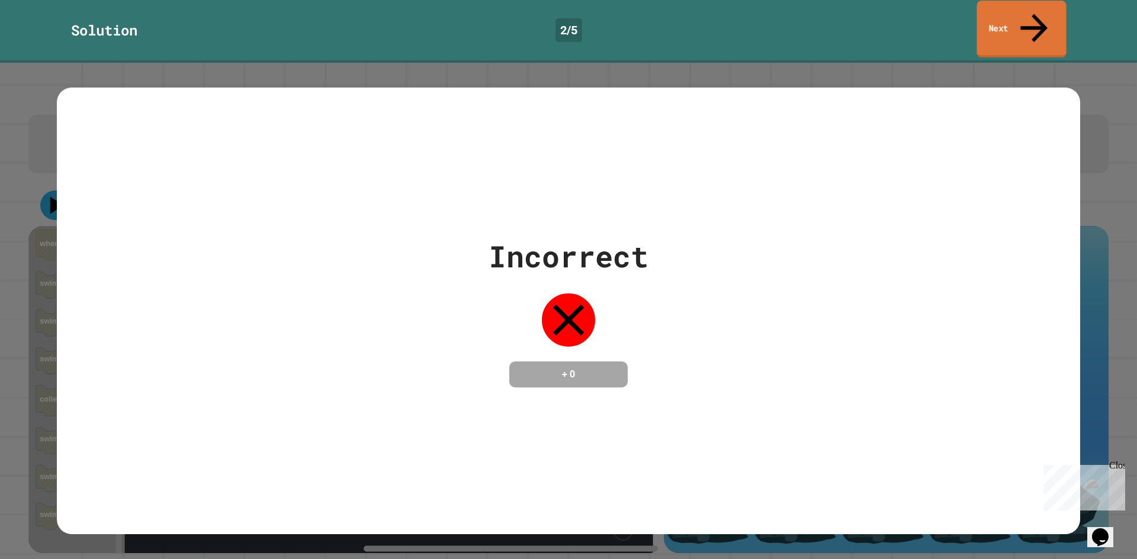
click at [1042, 8] on link "Next" at bounding box center [1020, 29] width 89 height 57
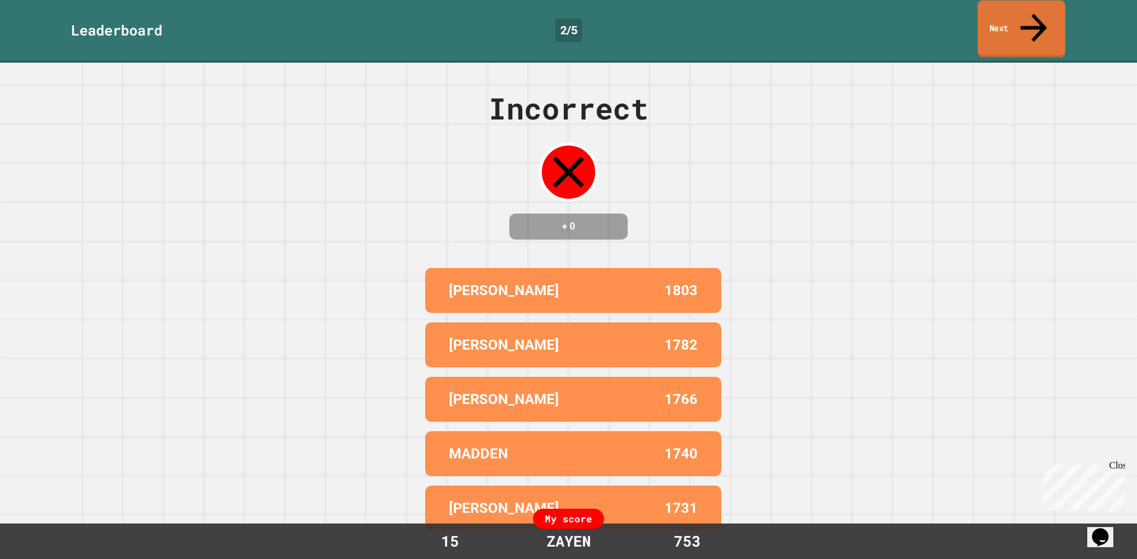
drag, startPoint x: 1034, startPoint y: 20, endPoint x: 1005, endPoint y: 29, distance: 30.0
click at [1033, 20] on icon at bounding box center [1033, 28] width 40 height 42
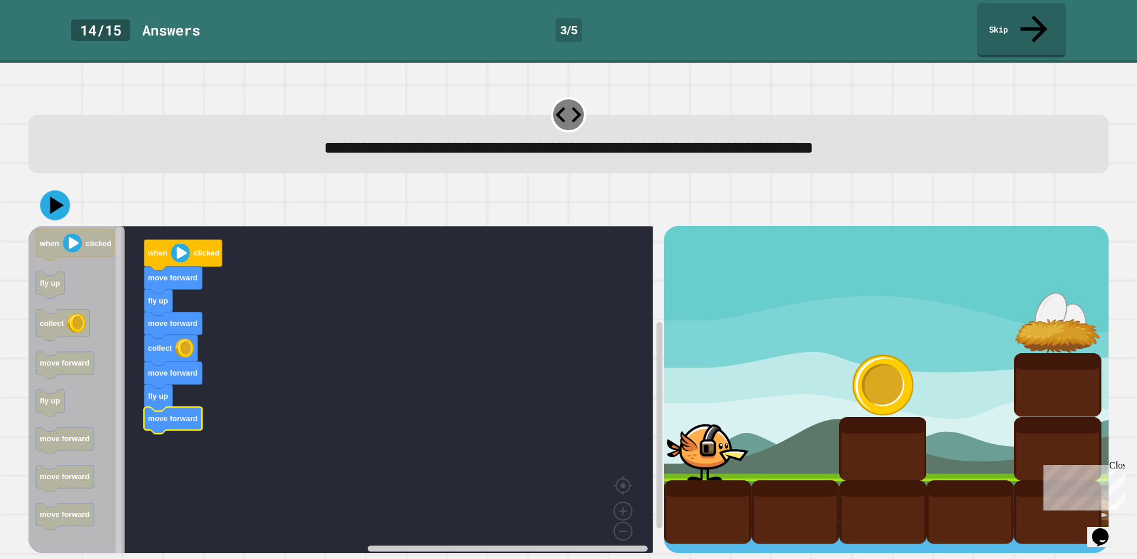
click at [47, 191] on icon at bounding box center [55, 206] width 30 height 30
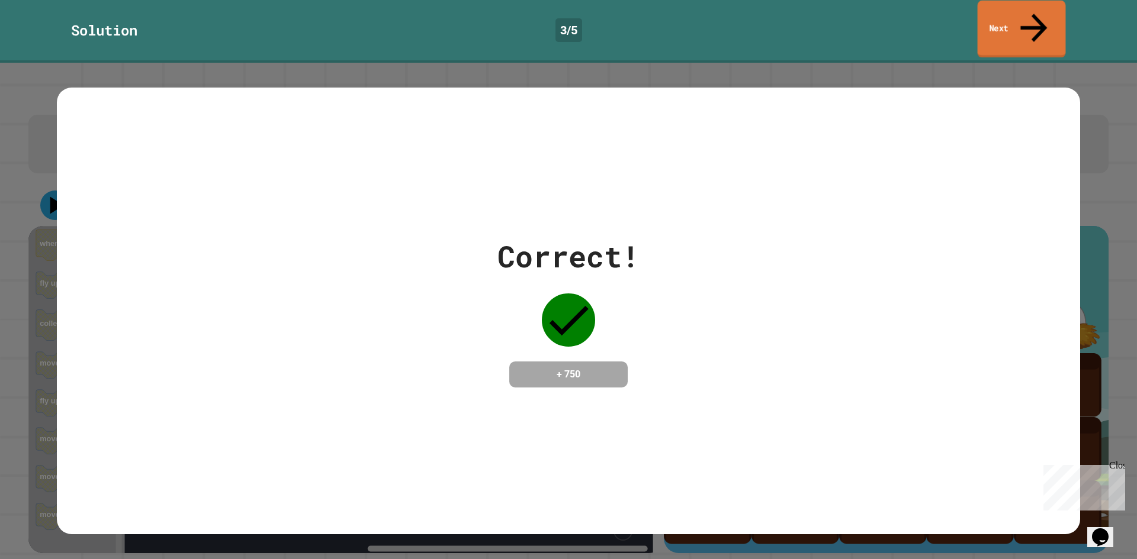
click at [987, 17] on link "Next" at bounding box center [1021, 29] width 88 height 57
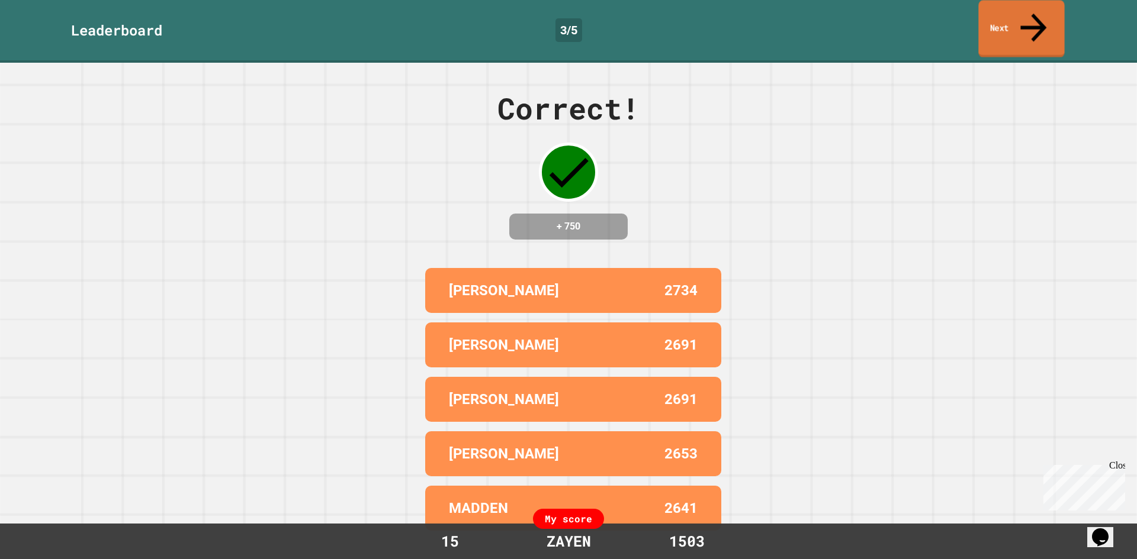
click at [998, 7] on link "Next" at bounding box center [1021, 28] width 86 height 57
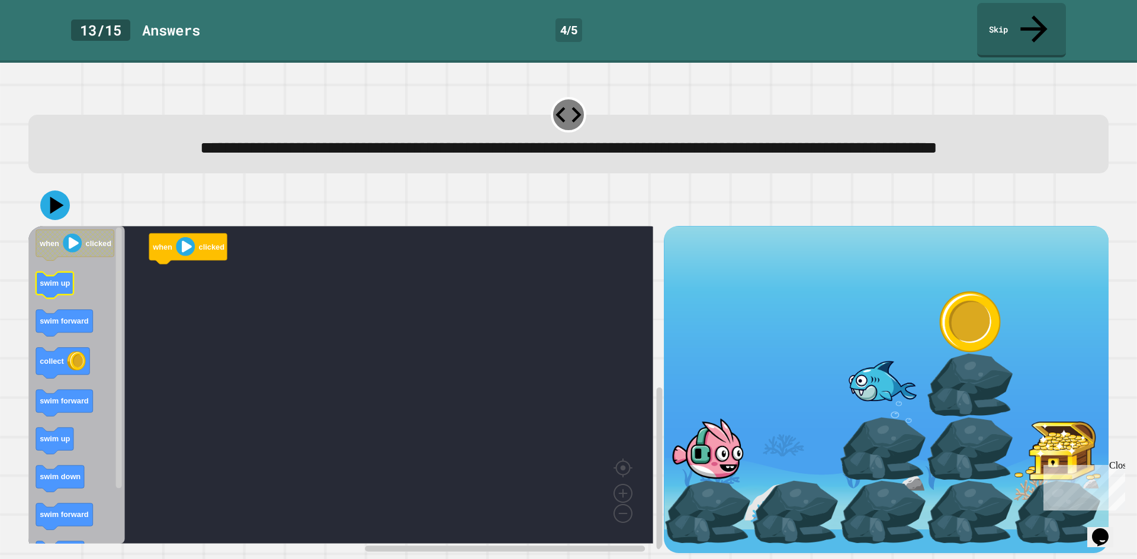
click at [65, 284] on text "swim up" at bounding box center [55, 283] width 30 height 9
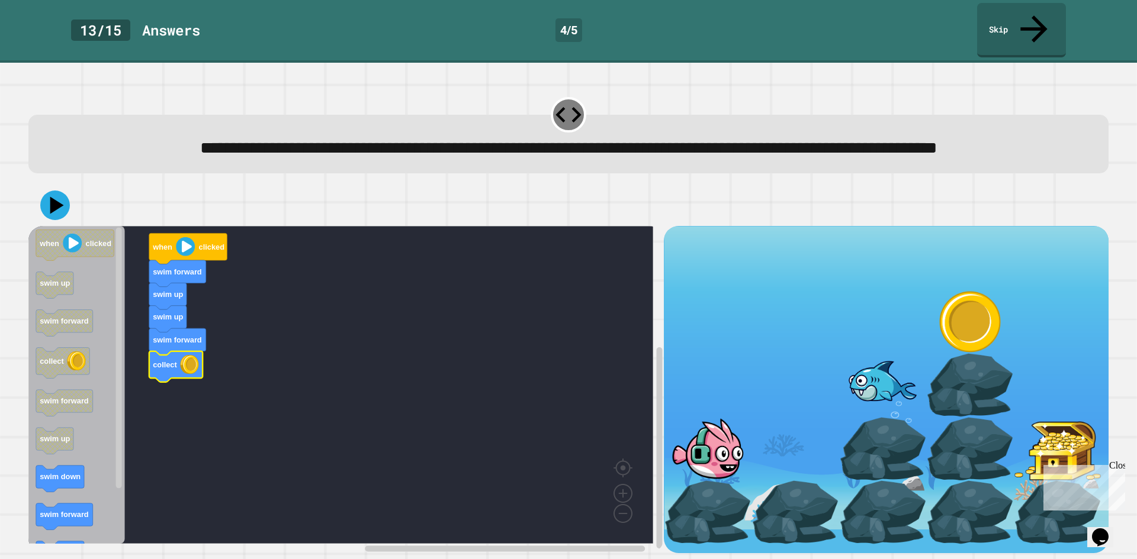
click at [52, 197] on icon at bounding box center [55, 206] width 30 height 30
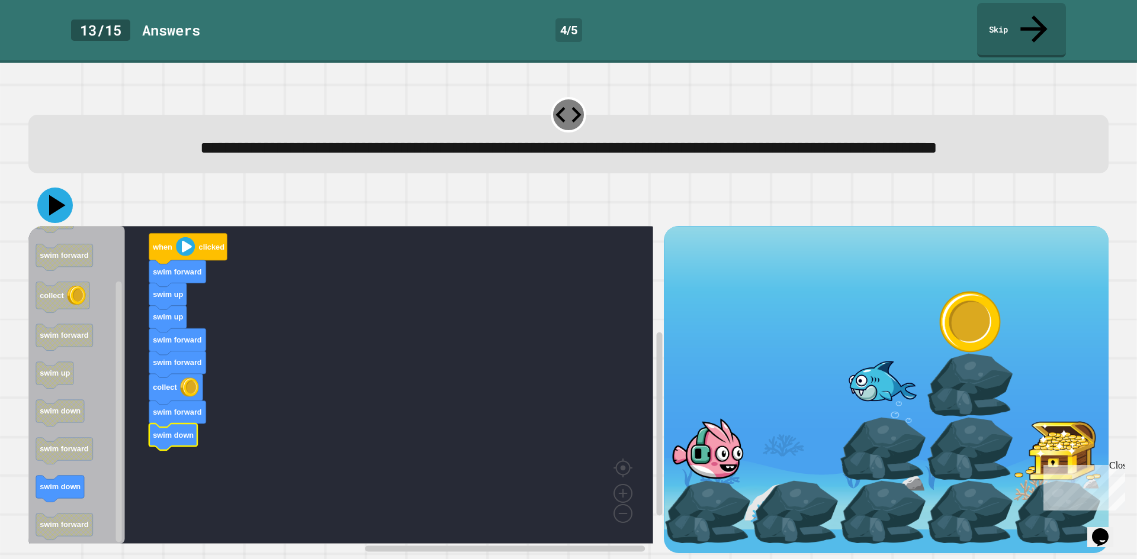
click at [54, 215] on icon at bounding box center [55, 206] width 36 height 36
click at [65, 195] on icon at bounding box center [55, 206] width 36 height 36
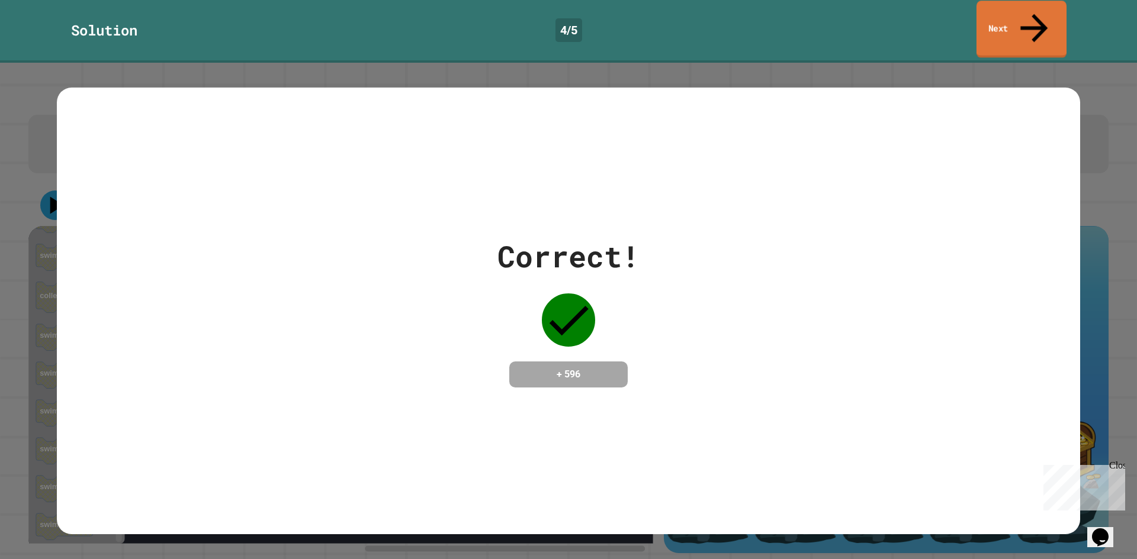
click at [1024, 23] on link "Next" at bounding box center [1021, 29] width 90 height 57
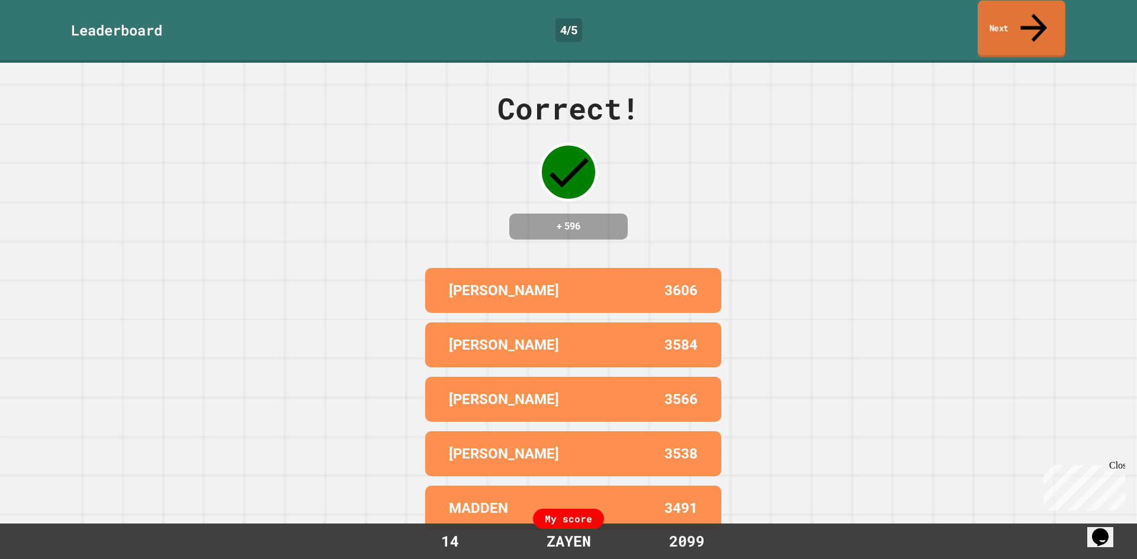
click at [1009, 12] on link "Next" at bounding box center [1021, 29] width 88 height 57
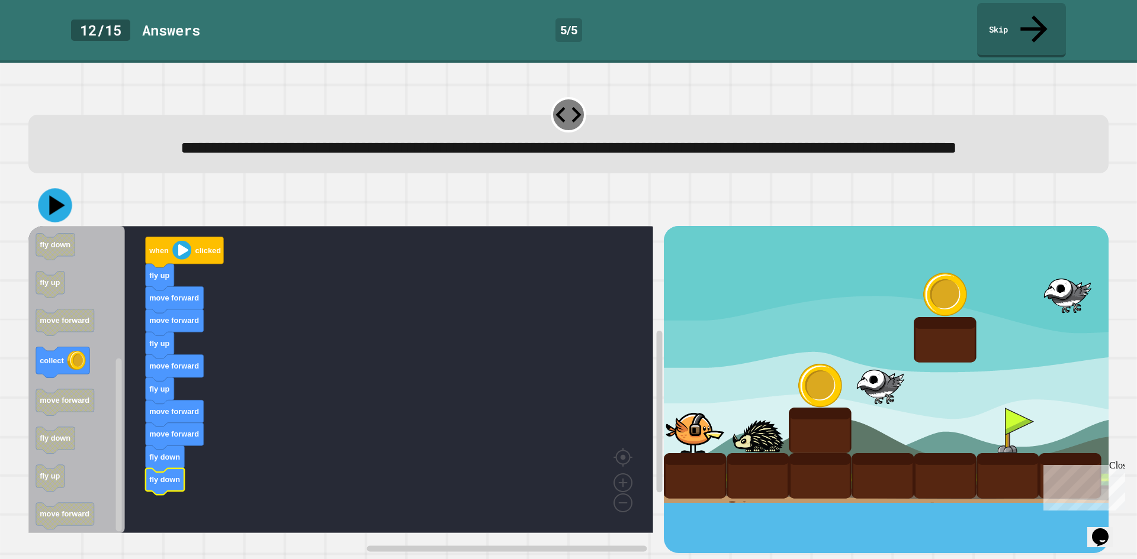
click at [55, 217] on icon at bounding box center [55, 206] width 34 height 34
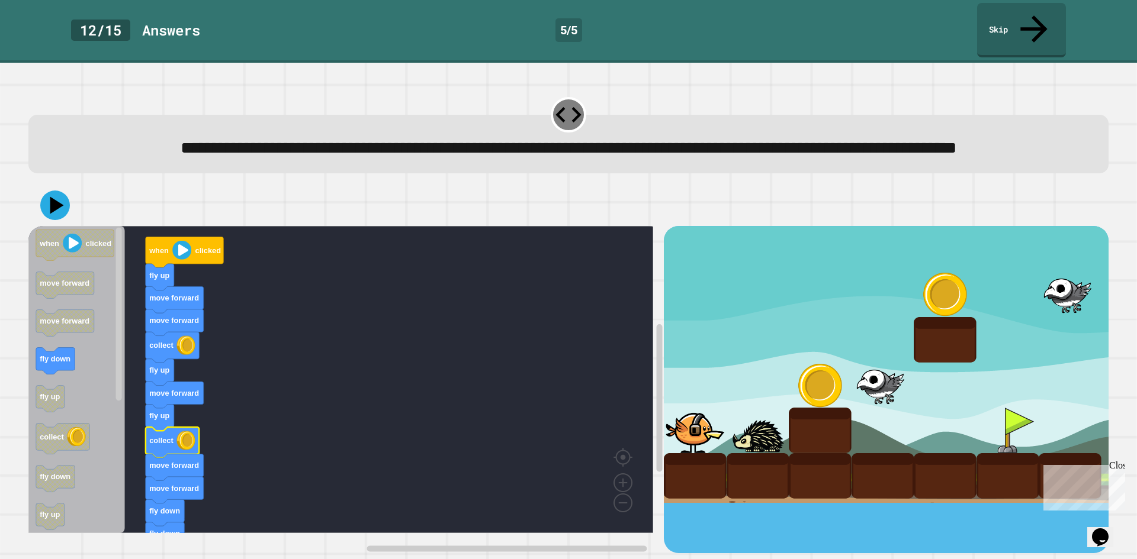
click at [167, 444] on text "collect" at bounding box center [161, 441] width 24 height 9
click at [54, 210] on icon at bounding box center [57, 205] width 17 height 21
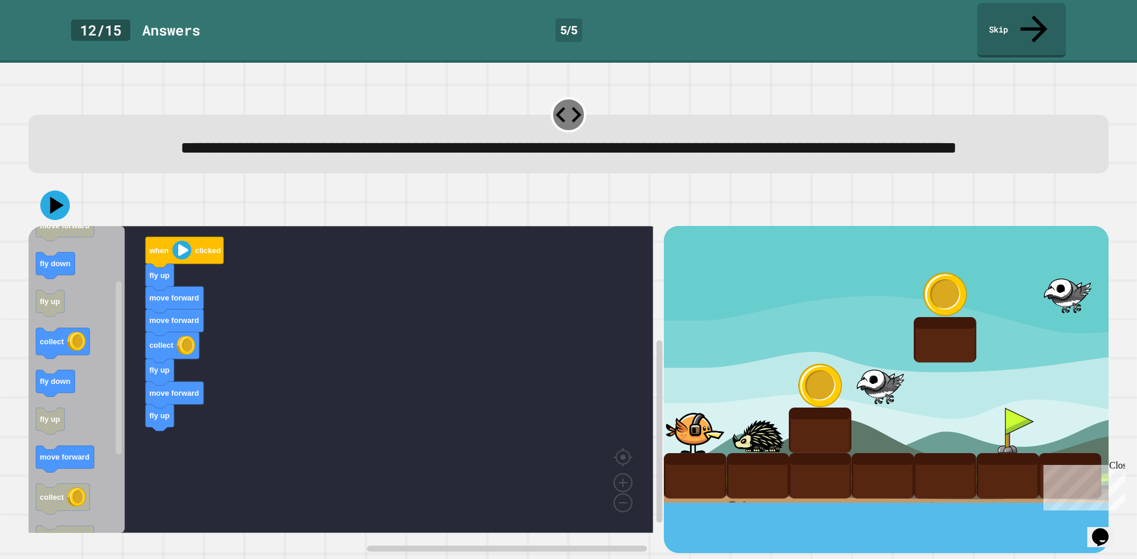
click at [165, 439] on div "when clicked fly up move forward move forward collect fly up move forward fly u…" at bounding box center [345, 389] width 635 height 327
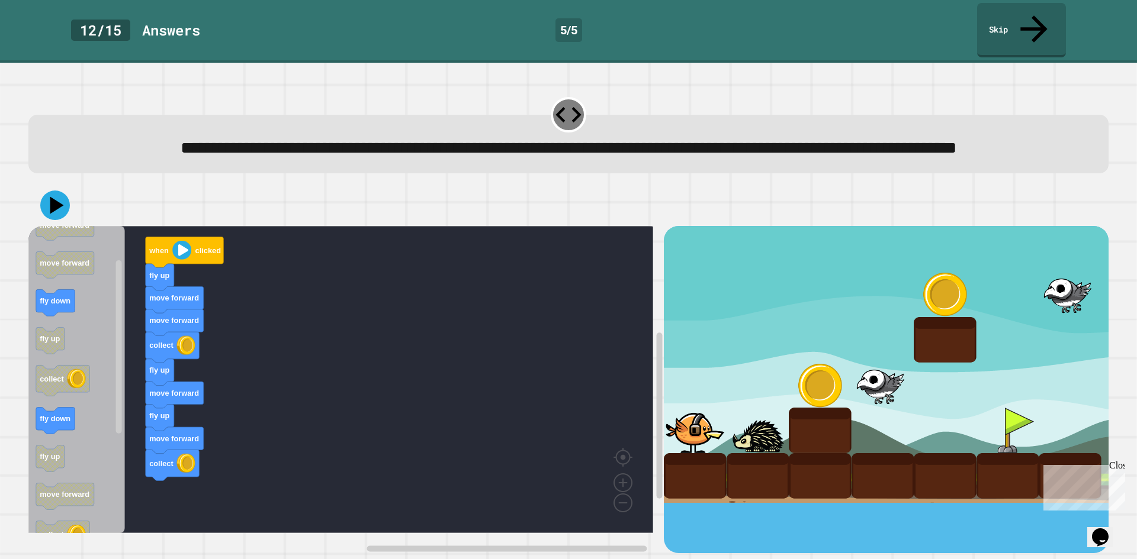
click at [111, 365] on icon "when clicked move forward move forward fly down fly up collect fly down fly up …" at bounding box center [76, 379] width 96 height 307
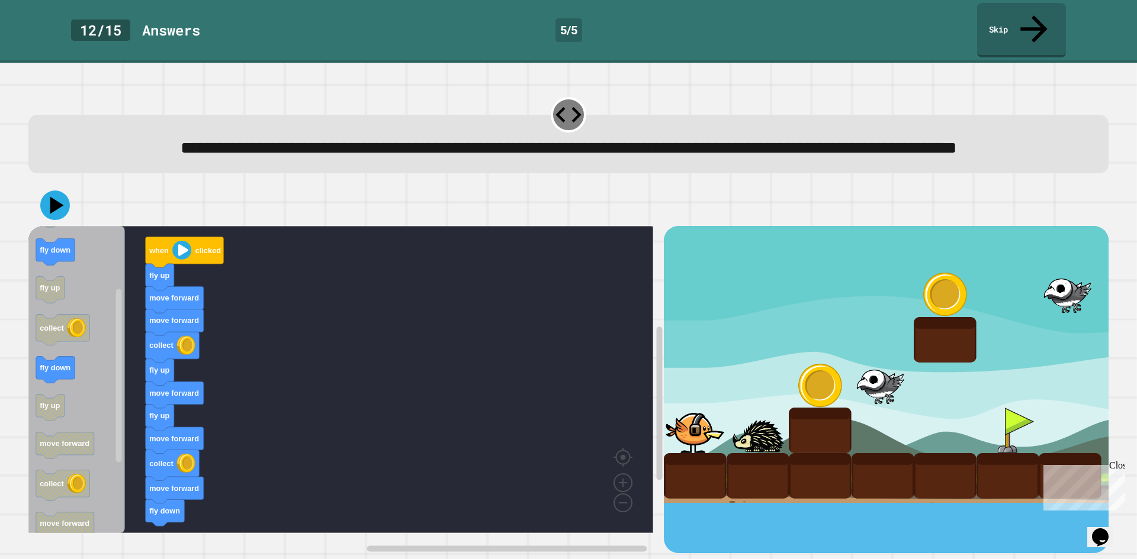
click at [59, 384] on icon "Blockly Workspace" at bounding box center [76, 379] width 96 height 307
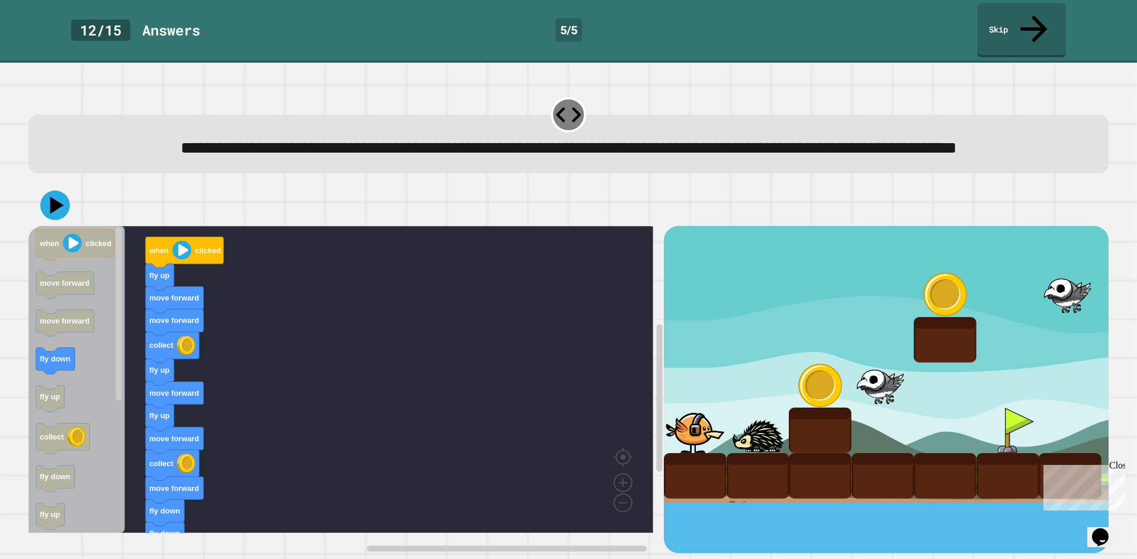
click at [120, 398] on div "when clicked fly up move forward move forward collect fly up move forward fly u…" at bounding box center [345, 389] width 635 height 327
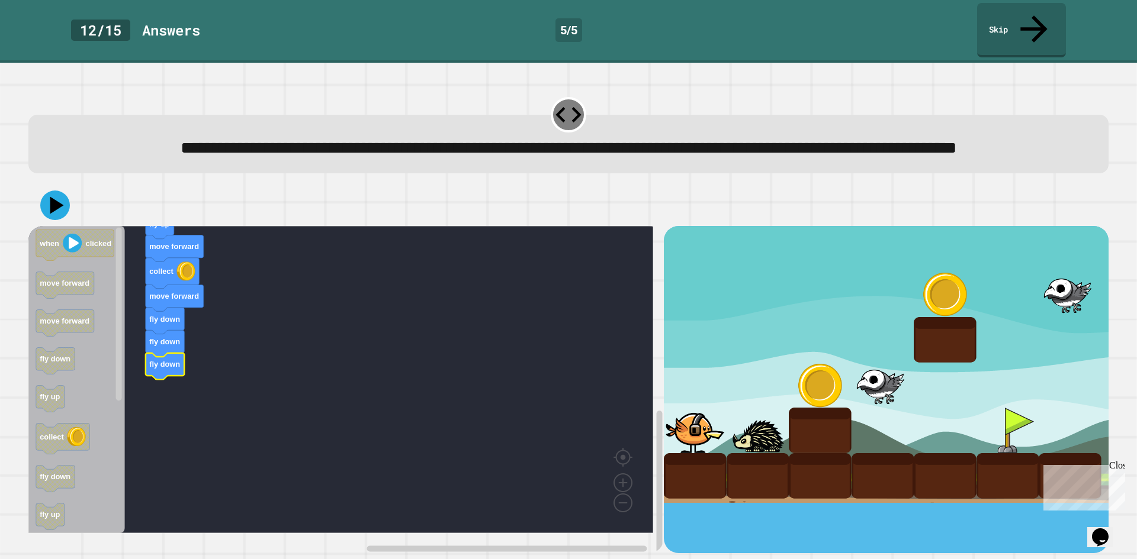
click at [44, 197] on icon at bounding box center [55, 206] width 30 height 30
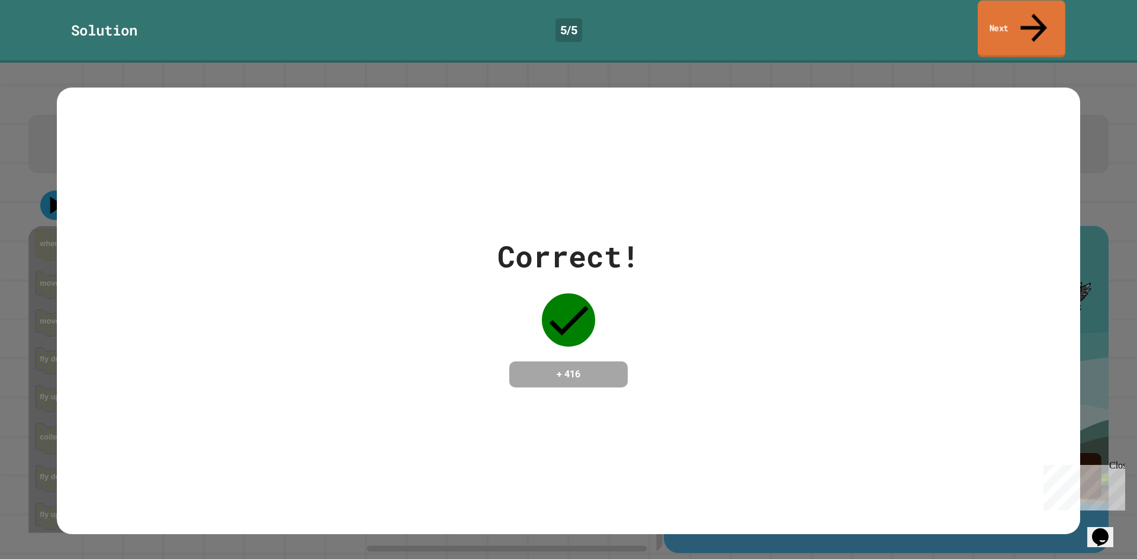
click at [992, 20] on link "Next" at bounding box center [1021, 29] width 88 height 57
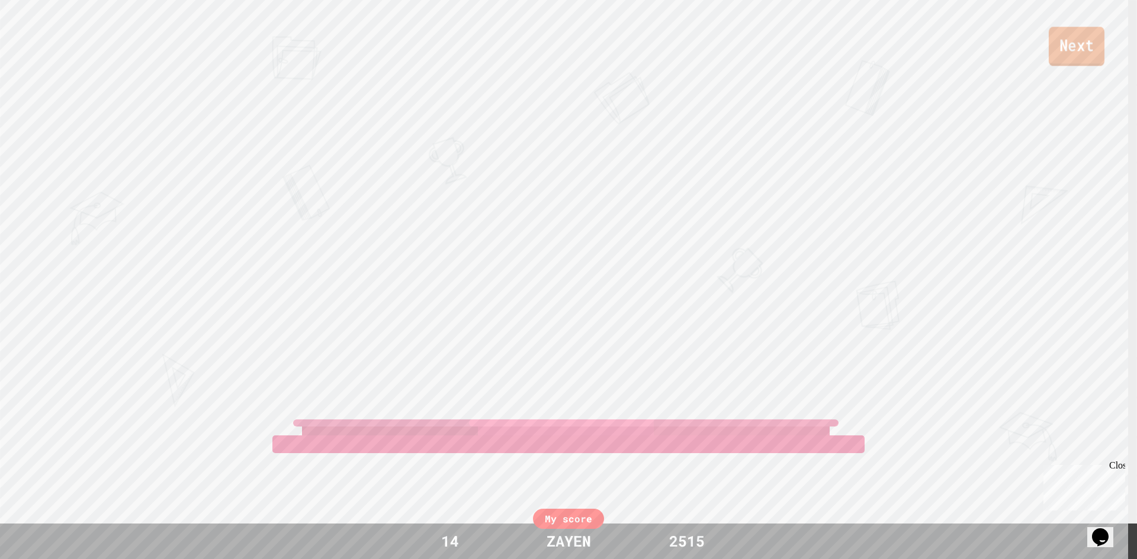
click at [1083, 60] on link "Next" at bounding box center [1076, 46] width 56 height 39
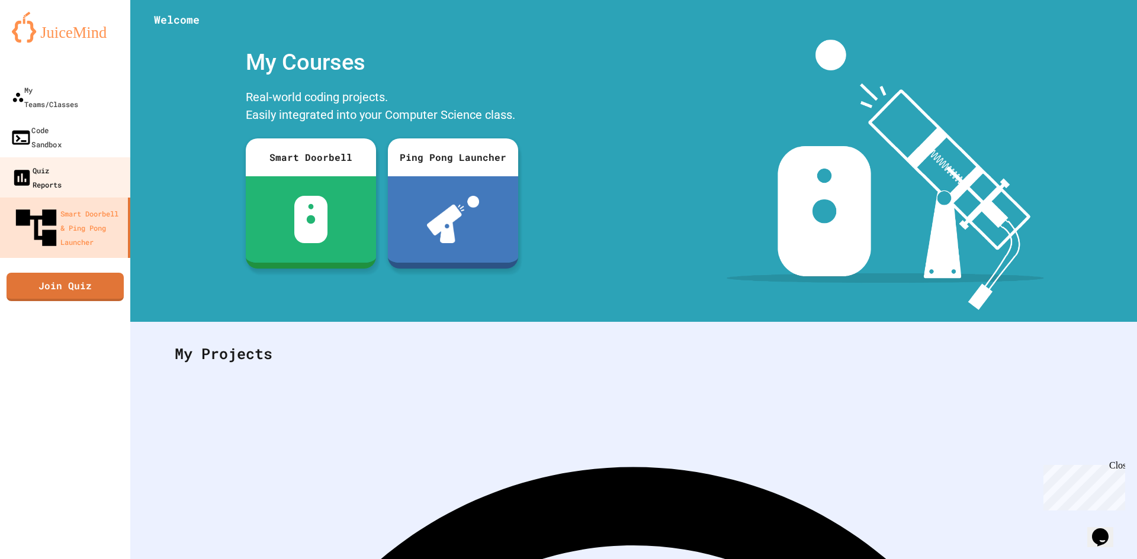
click at [47, 163] on div "Quiz Reports" at bounding box center [36, 177] width 50 height 28
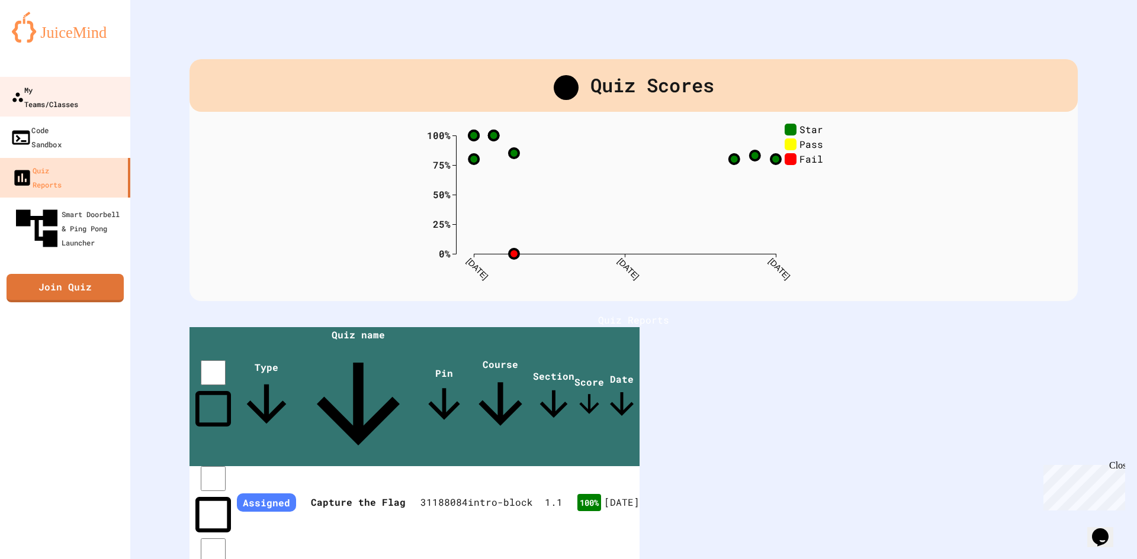
click at [63, 95] on div "My Teams/Classes" at bounding box center [44, 97] width 67 height 28
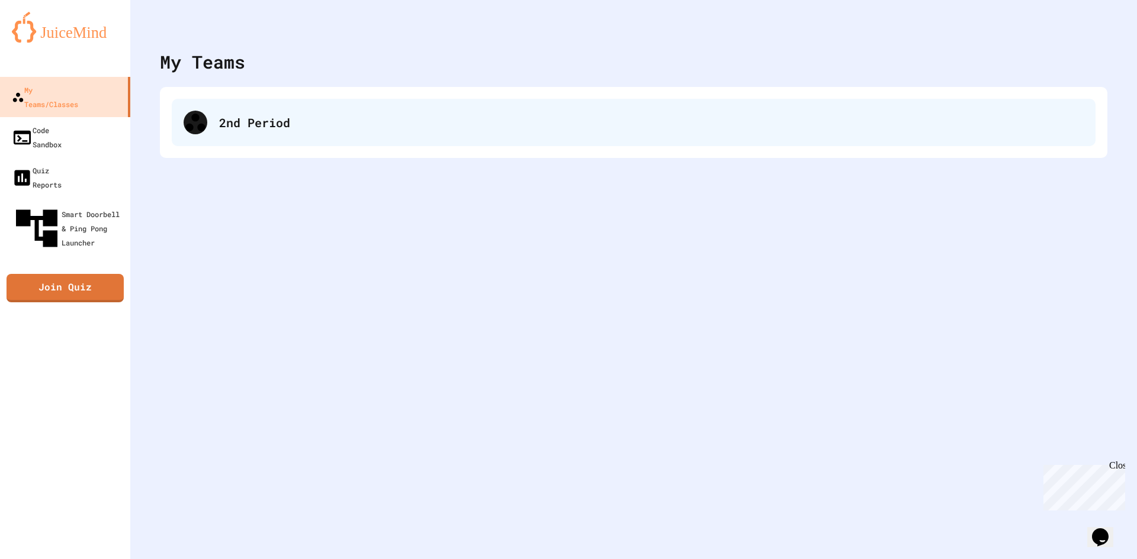
click at [398, 120] on div "2nd Period" at bounding box center [651, 123] width 864 height 18
